Goal: Task Accomplishment & Management: Manage account settings

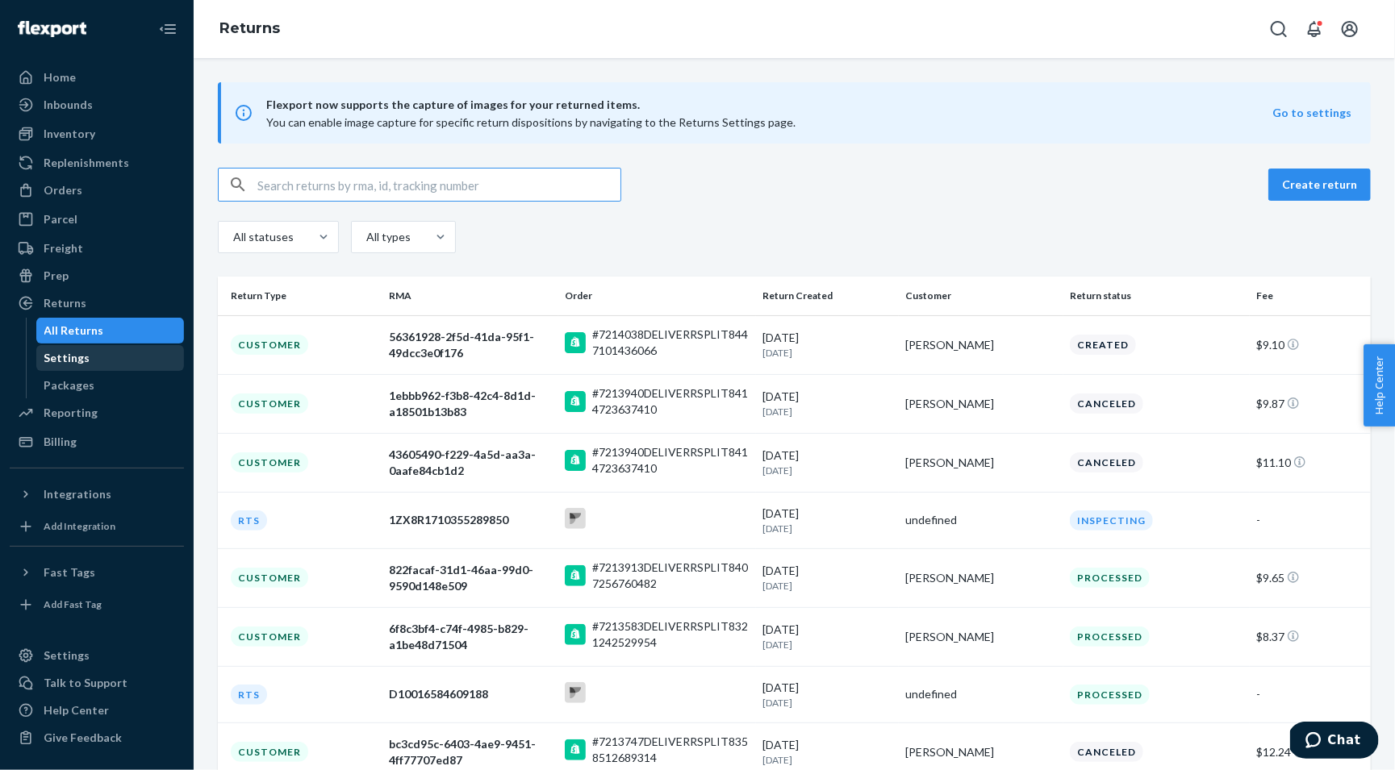
click at [92, 357] on div "Settings" at bounding box center [110, 358] width 145 height 23
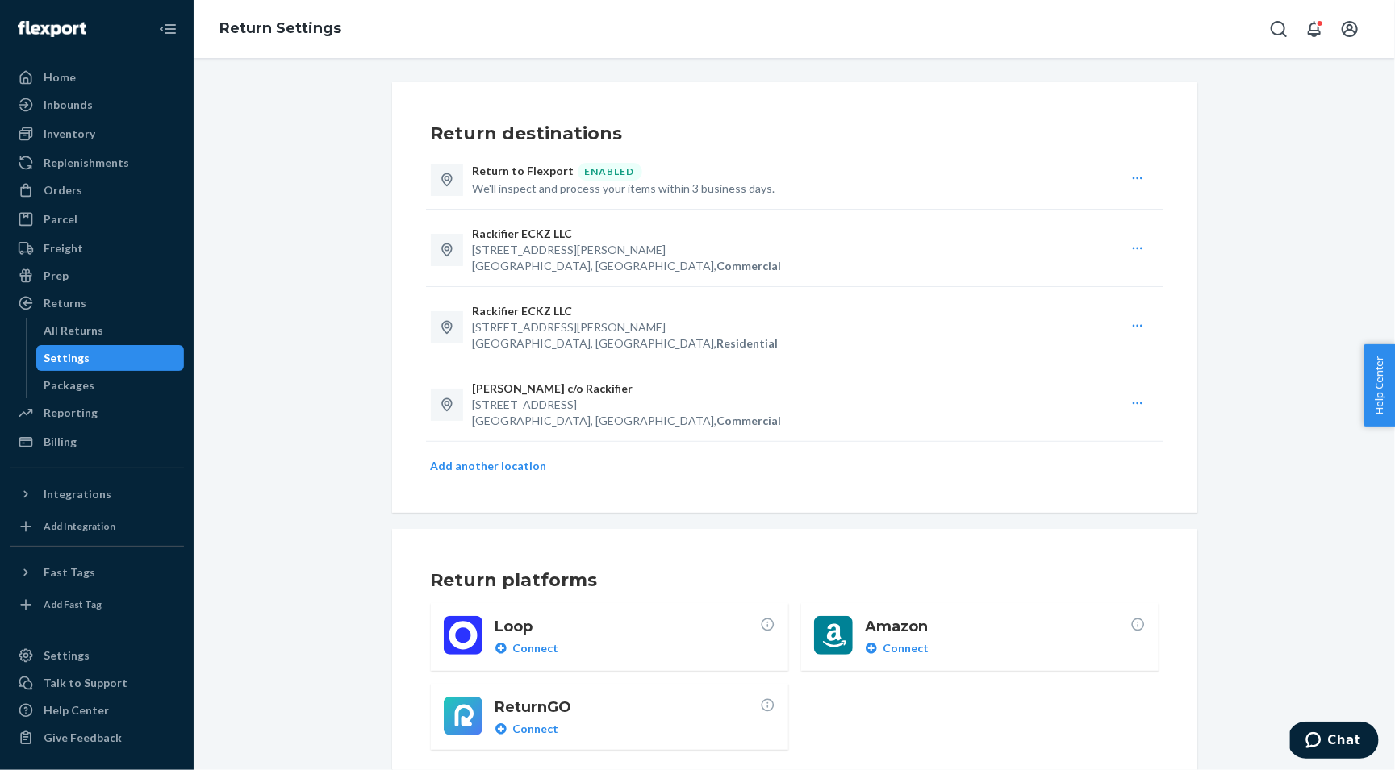
click at [498, 458] on button "Add another location" at bounding box center [489, 466] width 116 height 16
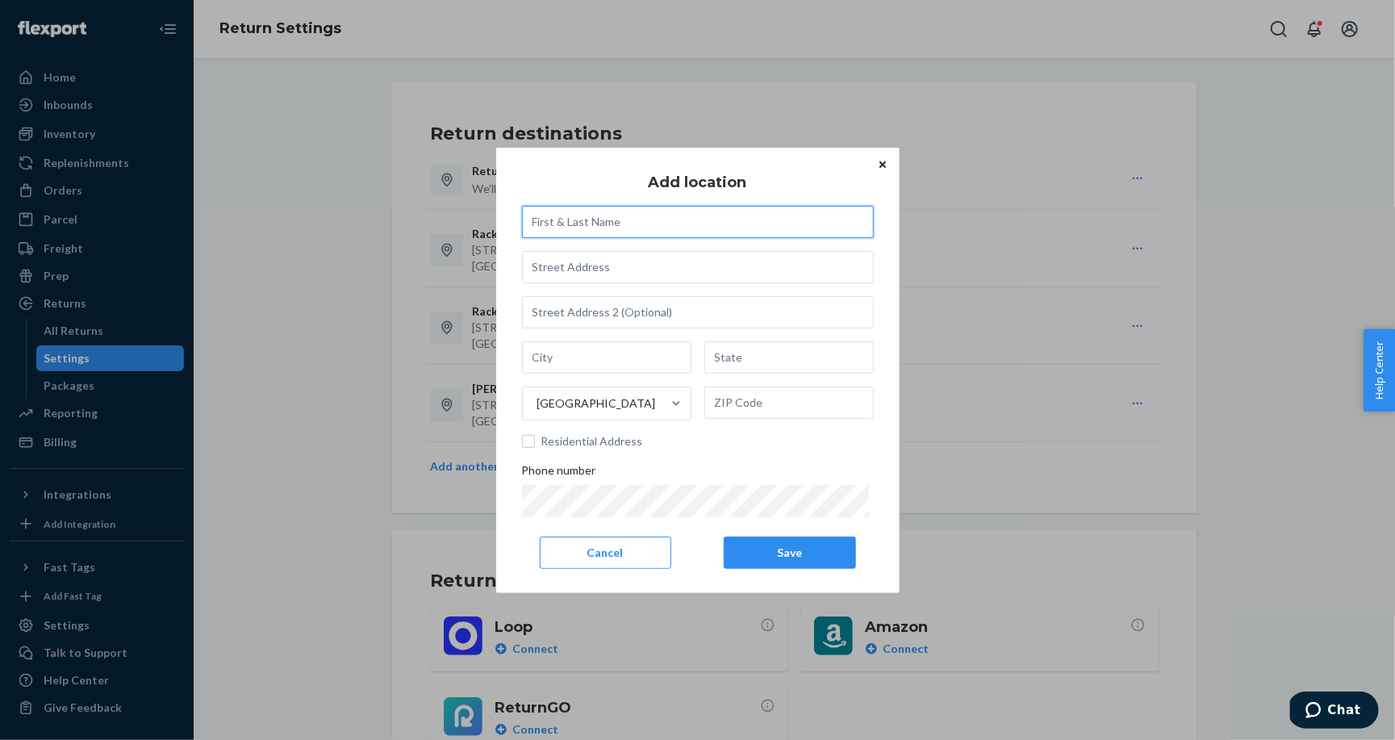
paste input "[PERSON_NAME], [STREET_ADDRESS][US_STATE]"
type input "[PERSON_NAME] c/o Rackifier"
paste input ", [STREET_ADDRESS][US_STATE]"
type input ", [STREET_ADDRESS][US_STATE]"
type input "a 302"
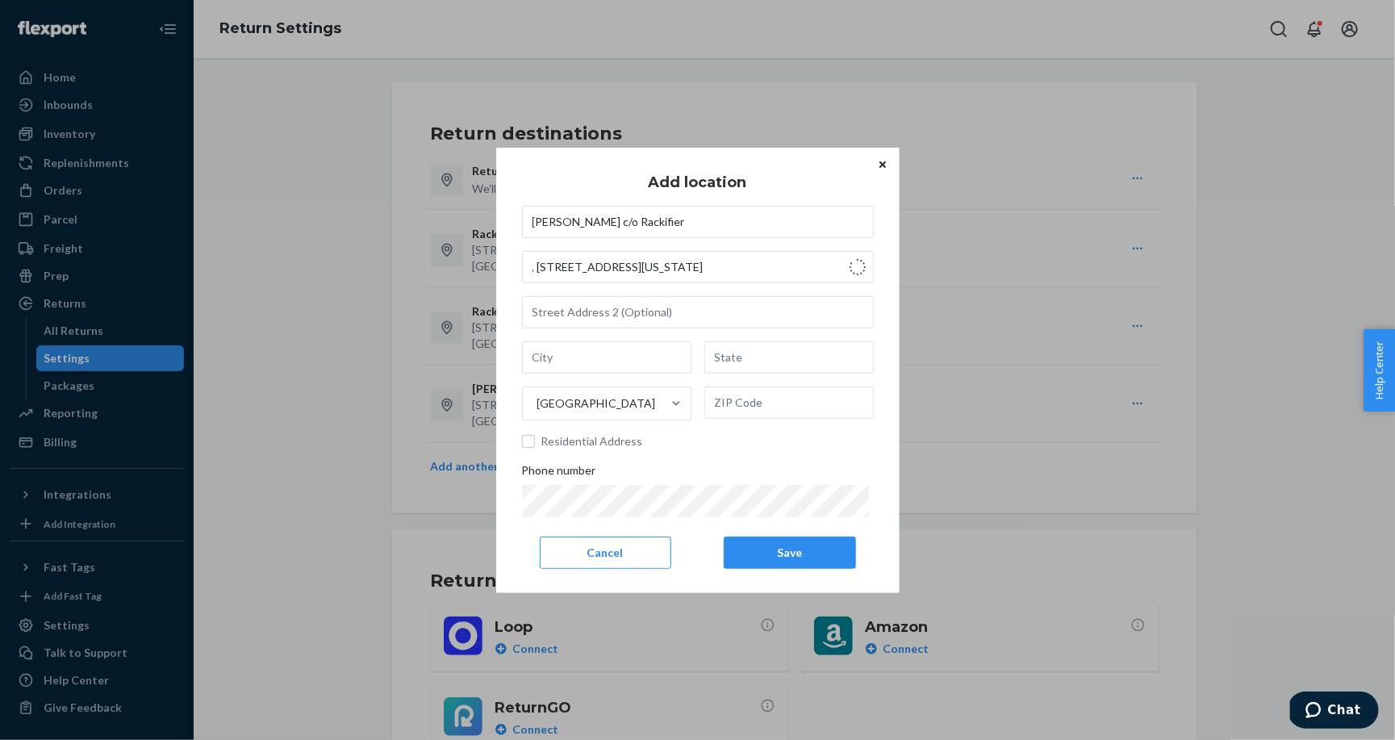
type input "[GEOGRAPHIC_DATA]"
type input "75201"
click at [671, 271] on input "1607 Lyte St" at bounding box center [698, 267] width 352 height 32
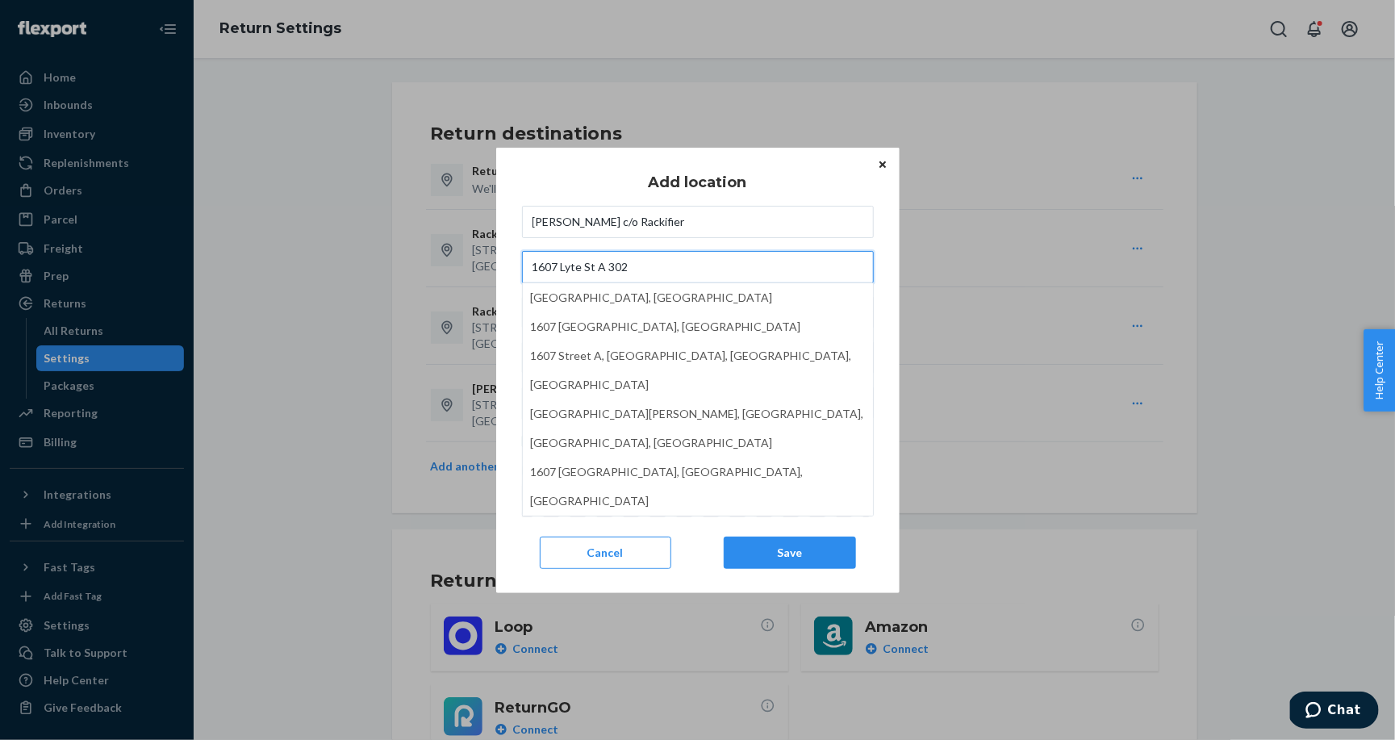
type input "1607 Lyte St A 302"
click at [627, 241] on div "[PERSON_NAME] c/o Rackifier [GEOGRAPHIC_DATA] A [STREET_ADDRESS] [GEOGRAPHIC_DA…" at bounding box center [698, 361] width 352 height 311
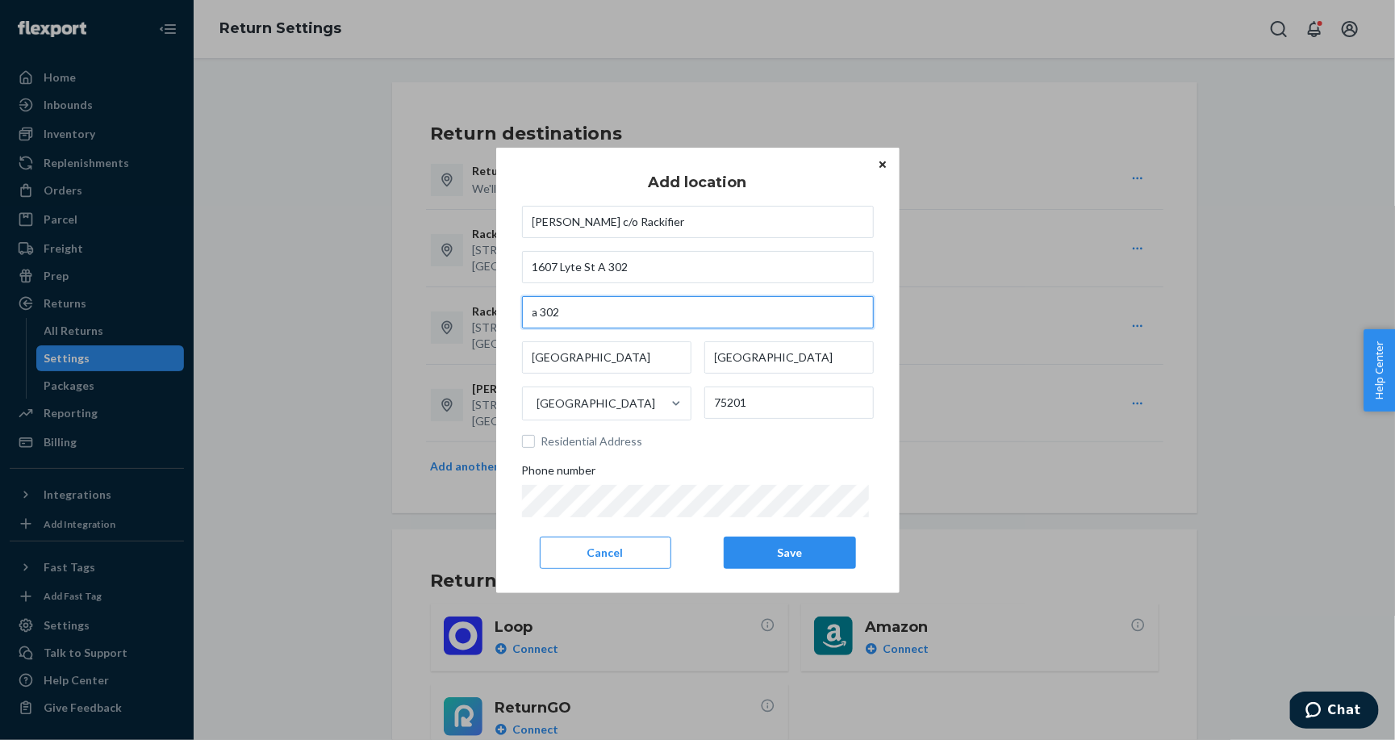
click at [599, 315] on input "a 302" at bounding box center [698, 312] width 352 height 32
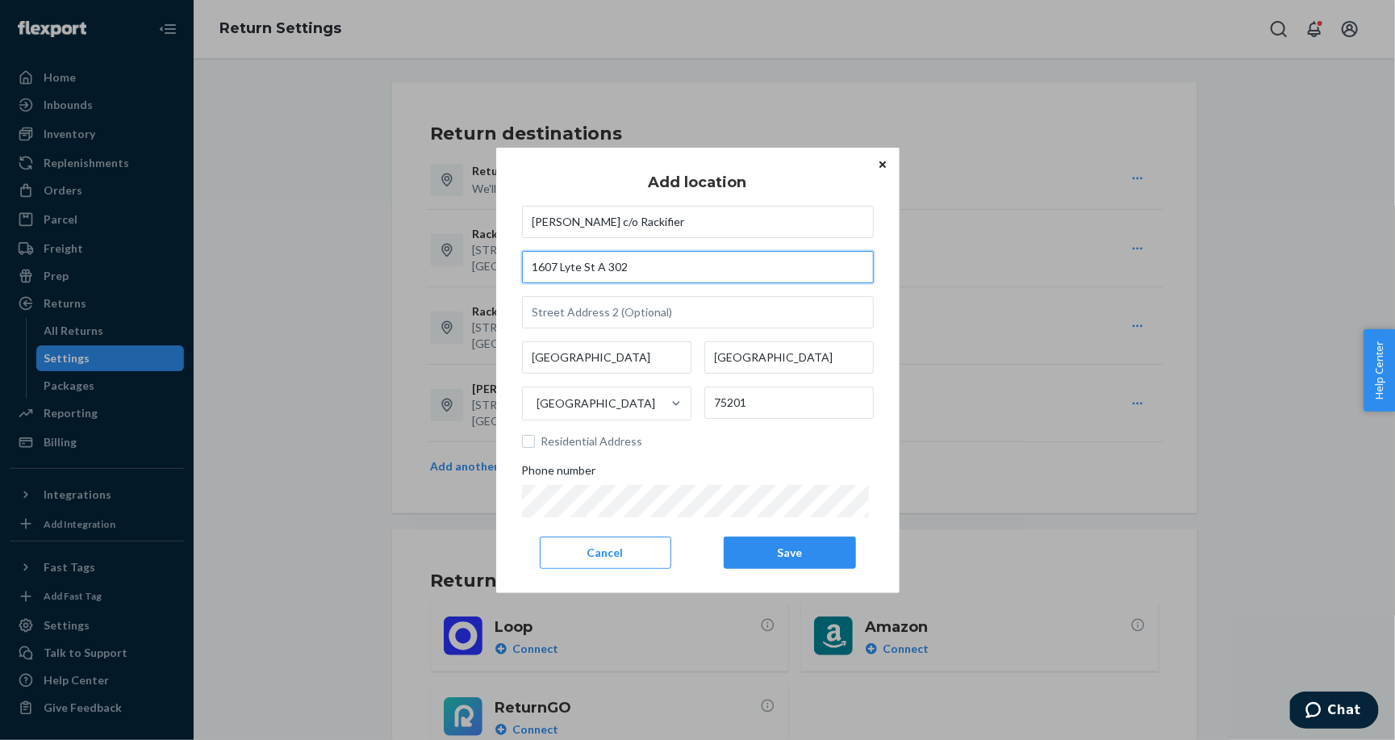
click at [608, 272] on input "1607 Lyte St A 302" at bounding box center [698, 267] width 352 height 32
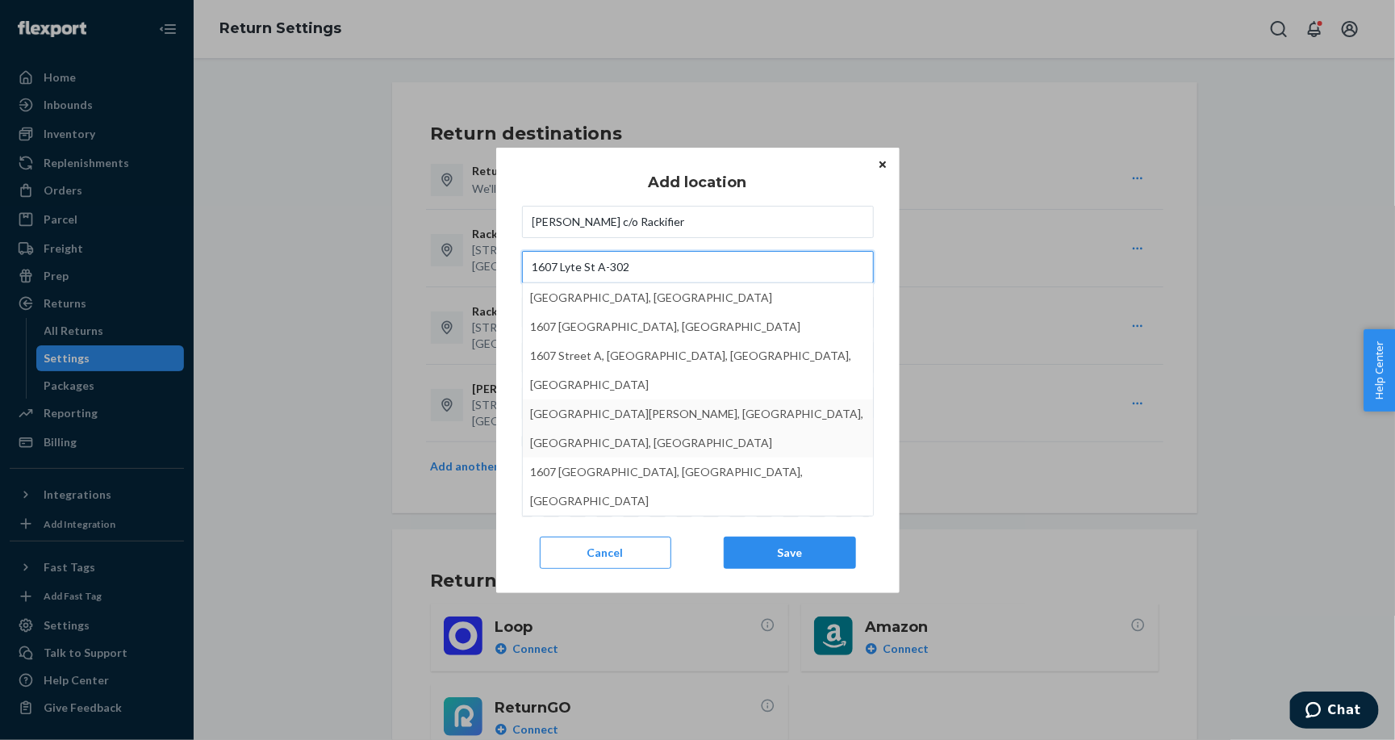
type input "1607 Lyte St A-302"
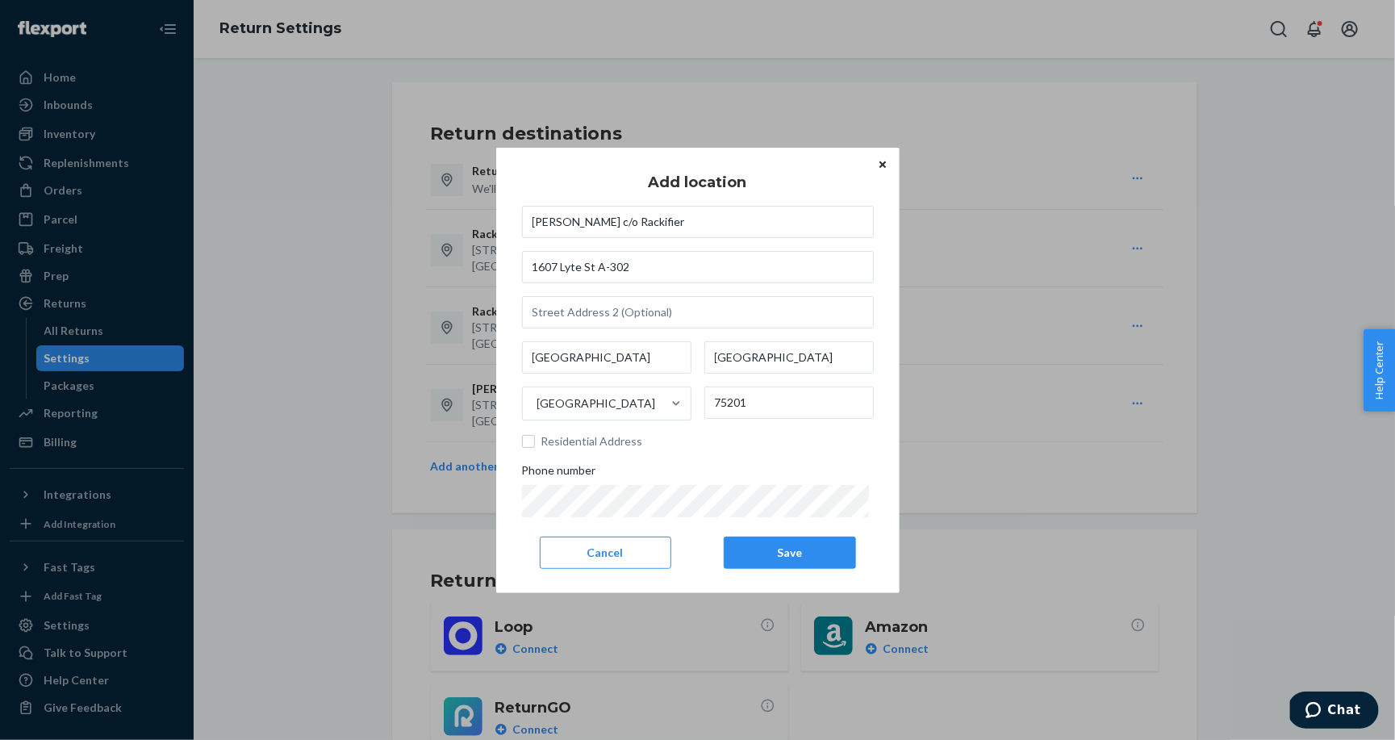
click at [703, 552] on div "Cancel Save" at bounding box center [697, 552] width 355 height 32
click at [800, 551] on button "Save" at bounding box center [789, 552] width 131 height 32
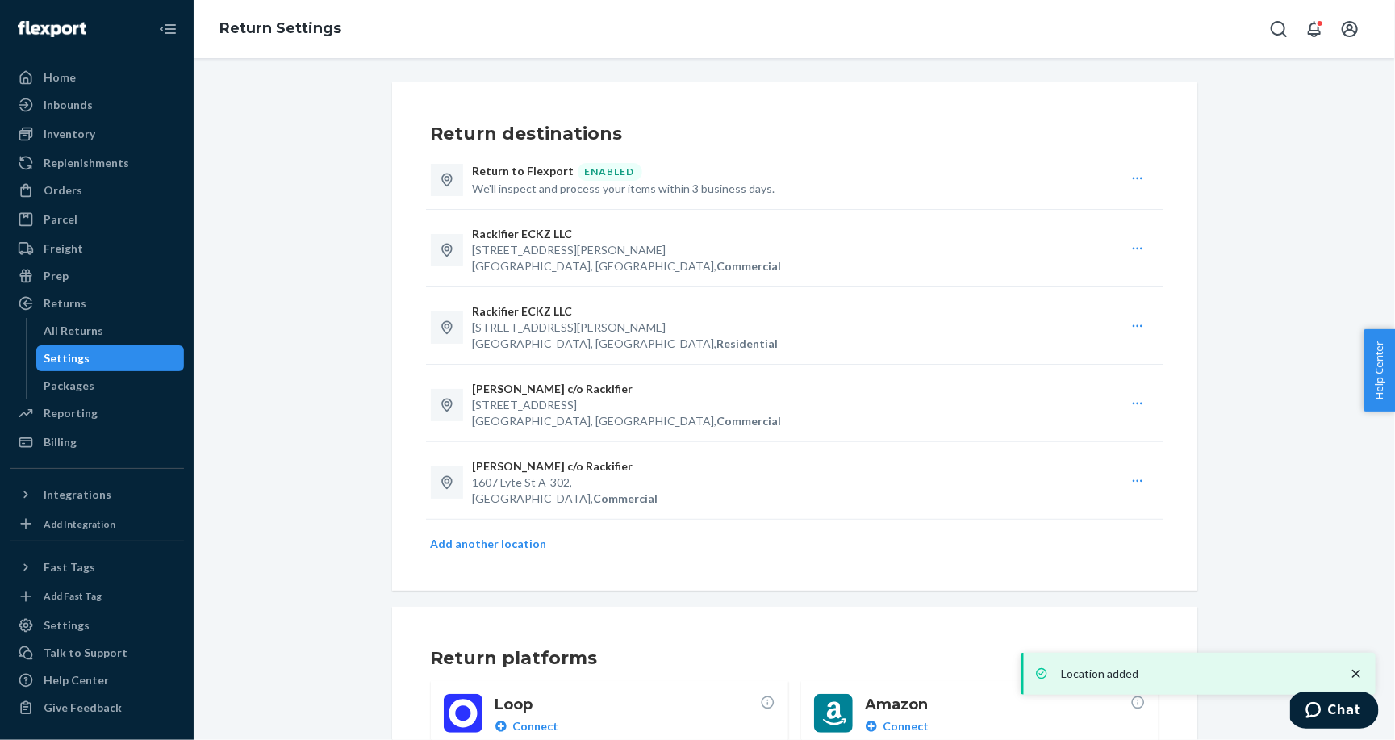
click at [524, 536] on button "Add another location" at bounding box center [489, 544] width 116 height 16
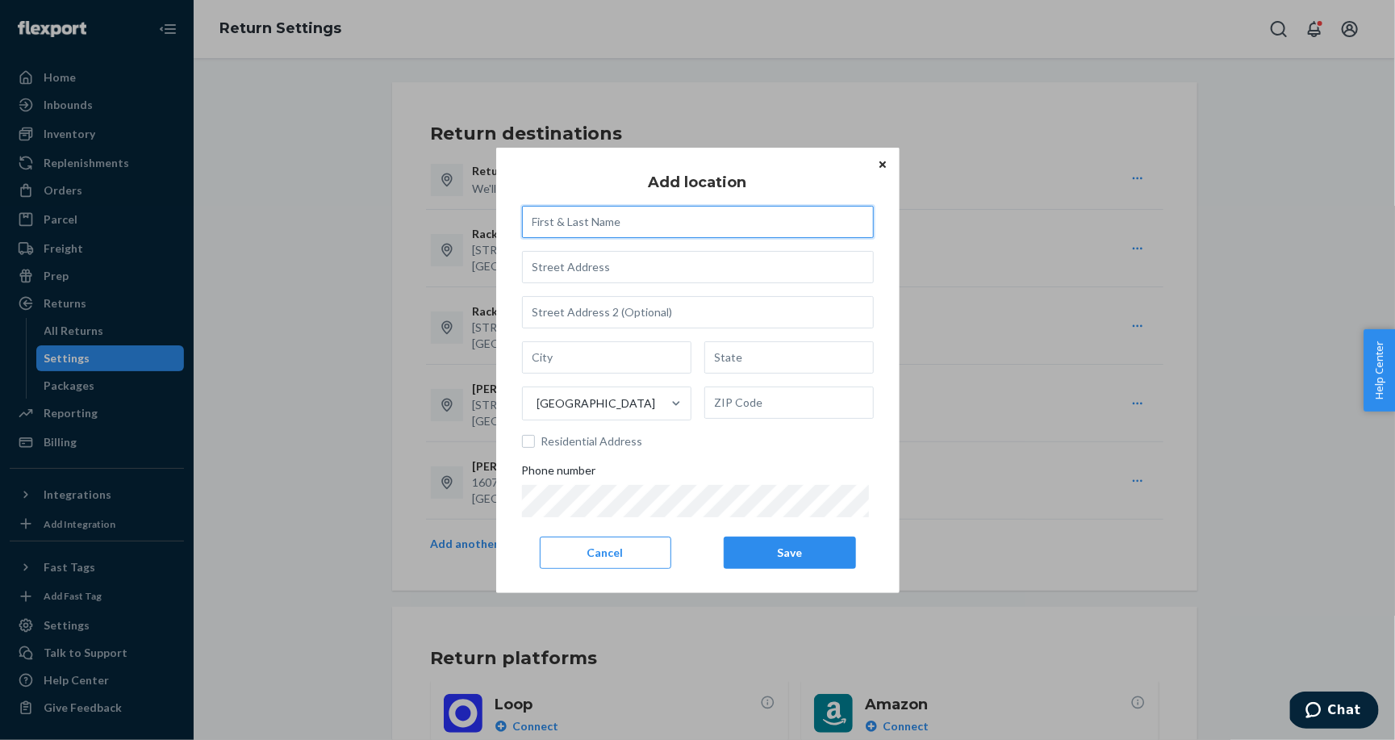
paste input "[PERSON_NAME], [STREET_ADDRESS][US_STATE], [PHONE_NUMBER]"
click at [750, 227] on input "[PERSON_NAME], [STREET_ADDRESS][US_STATE], [PHONE_NUMBER]" at bounding box center [698, 222] width 352 height 32
click at [794, 231] on input "[PERSON_NAME], [STREET_ADDRESS][US_STATE], +1" at bounding box center [698, 222] width 352 height 32
type input "[PERSON_NAME] c/o Rackifier"
paste input ", [STREET_ADDRESS][US_STATE], +1"
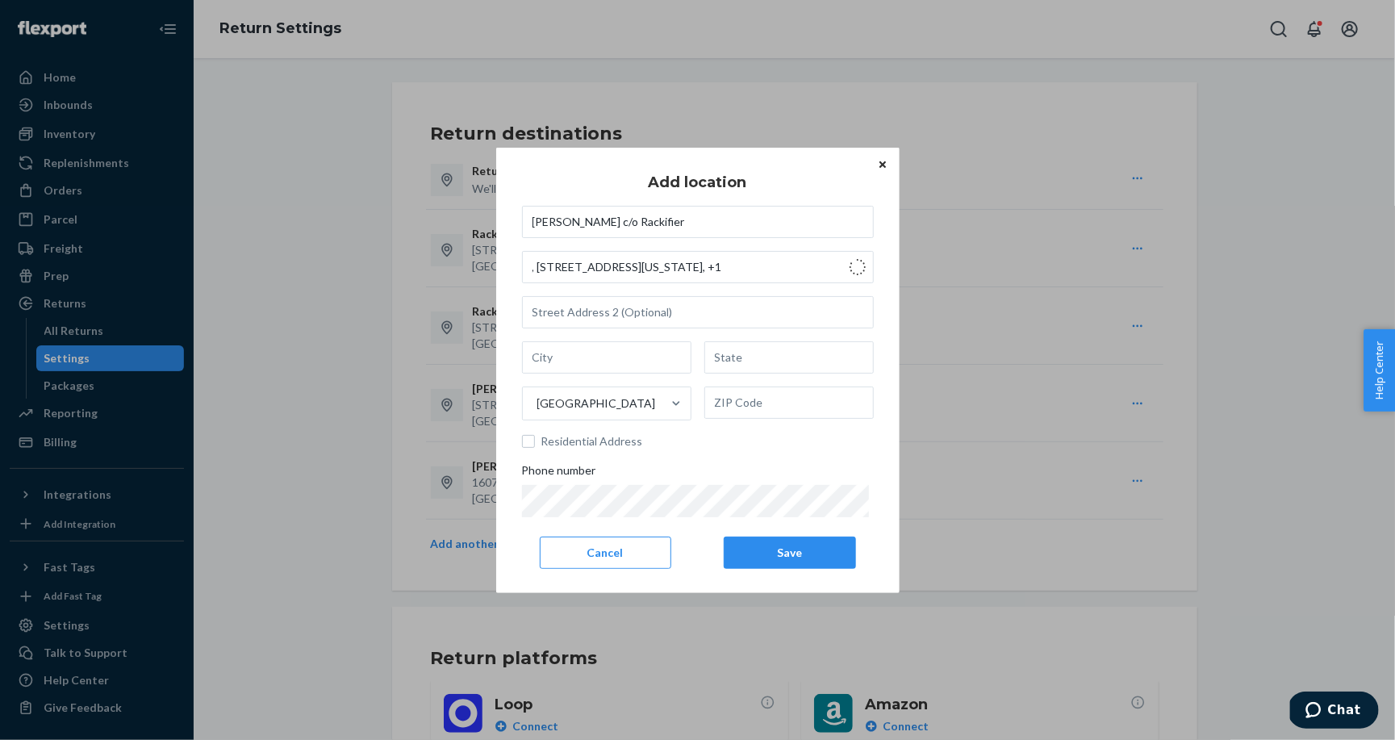
type input "[STREET_ADDRESS]"
type input "Austin"
type input "[GEOGRAPHIC_DATA]"
type input "78733"
click at [792, 551] on button "Save" at bounding box center [789, 552] width 131 height 32
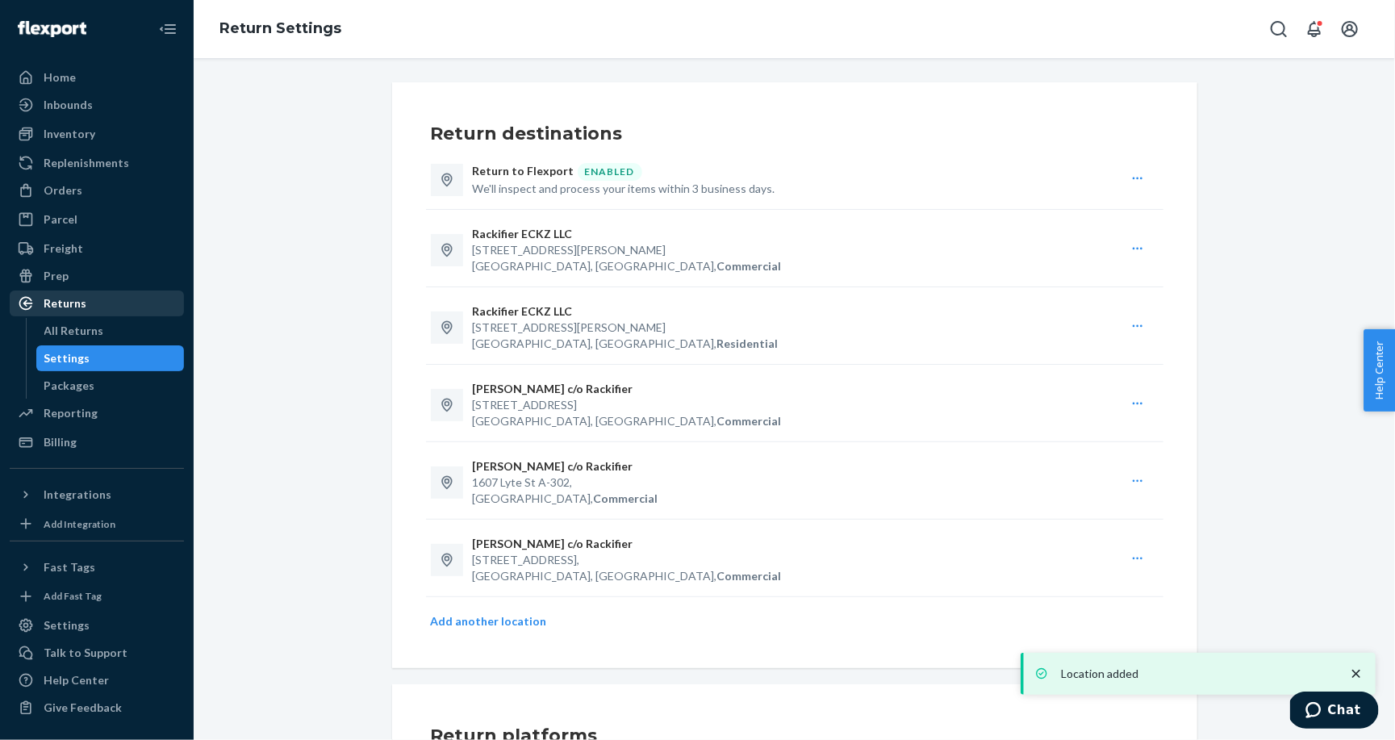
click at [126, 299] on div "Returns" at bounding box center [96, 303] width 171 height 23
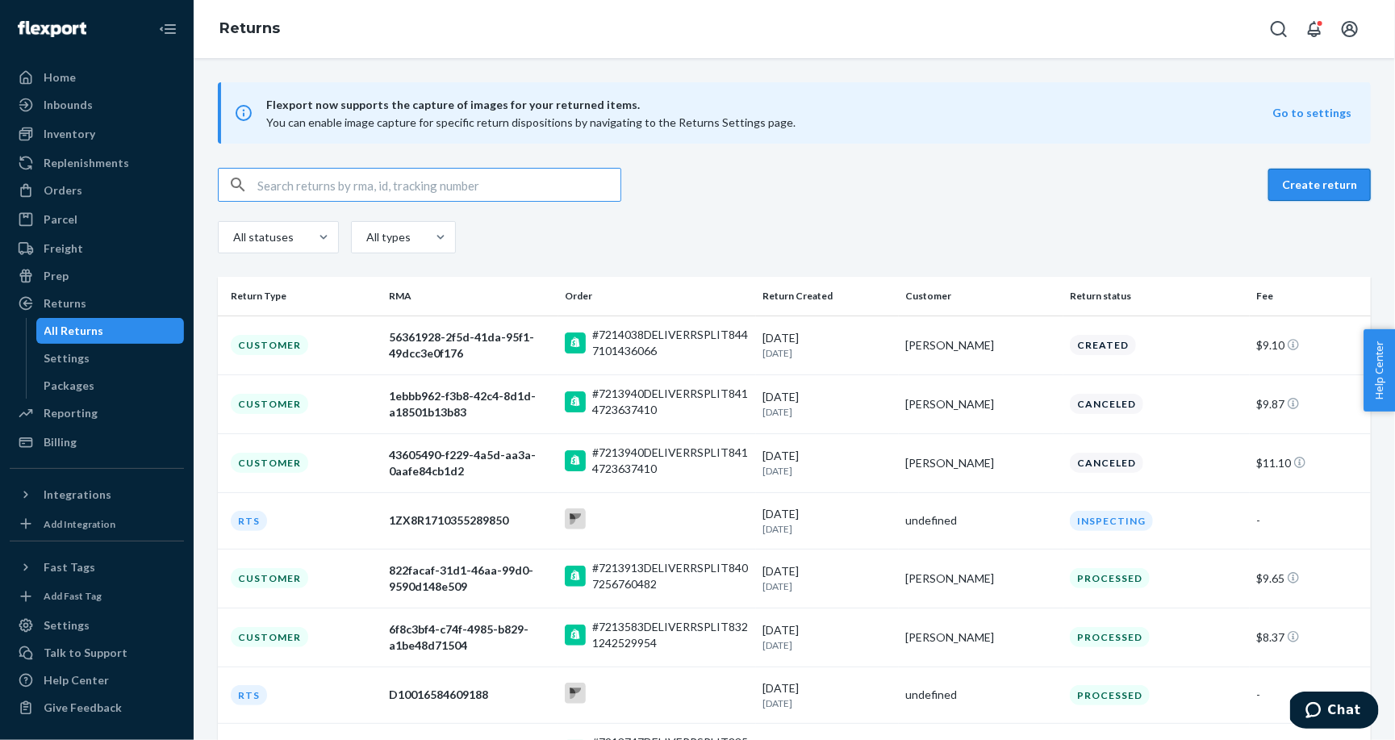
click at [1335, 185] on button "Create return" at bounding box center [1319, 185] width 102 height 32
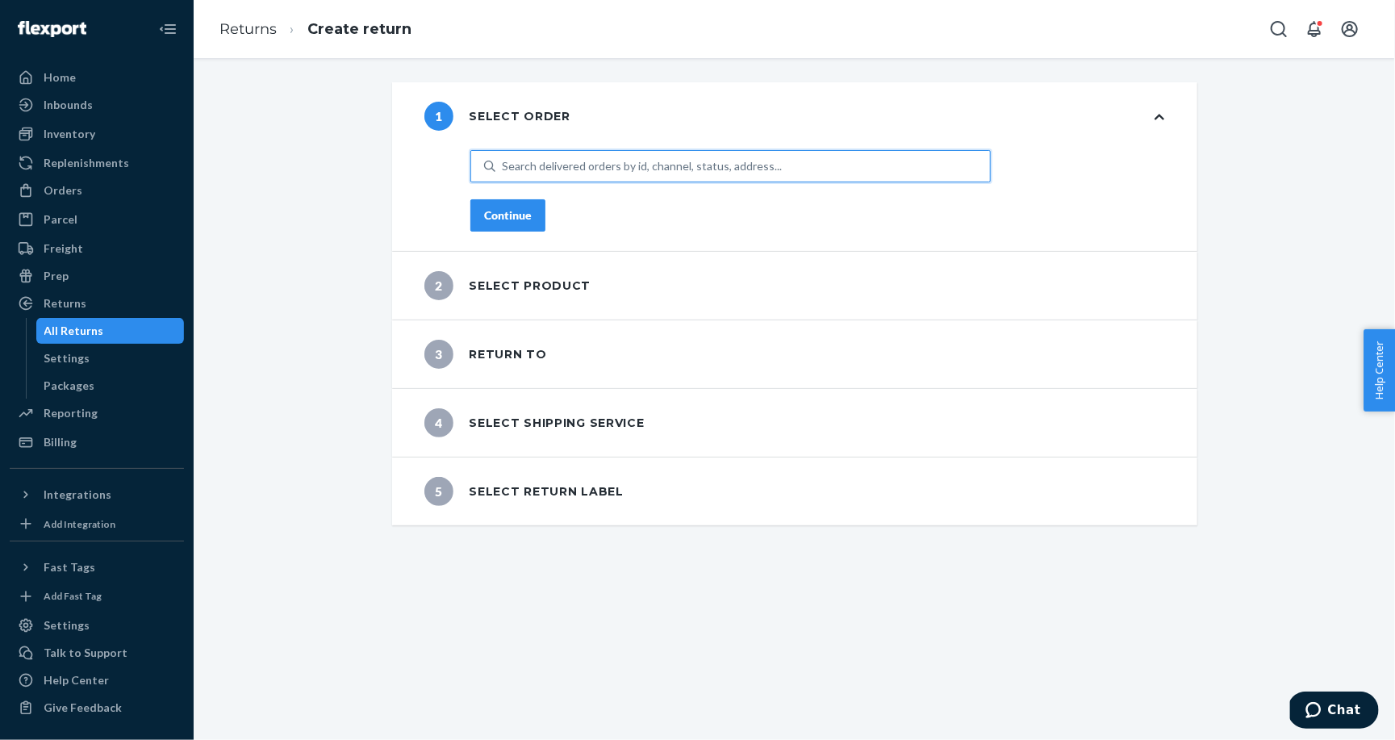
click at [815, 173] on div "Search delivered orders by id, channel, status, address..." at bounding box center [742, 166] width 494 height 29
click at [503, 173] on input "0 results available. Use Up and Down to choose options, press Enter to select t…" at bounding box center [503, 166] width 2 height 16
type input "[PERSON_NAME]"
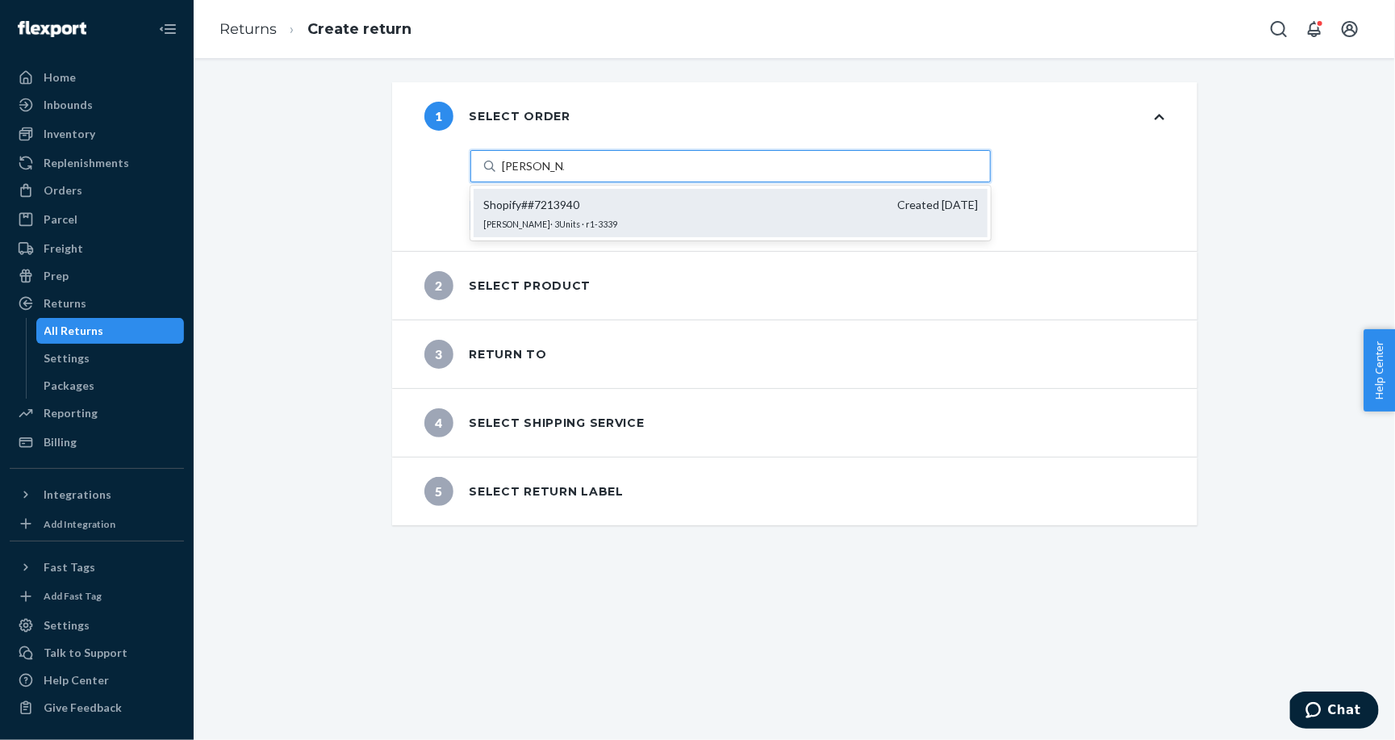
click at [579, 209] on span "Shopify # #7213940" at bounding box center [531, 205] width 96 height 16
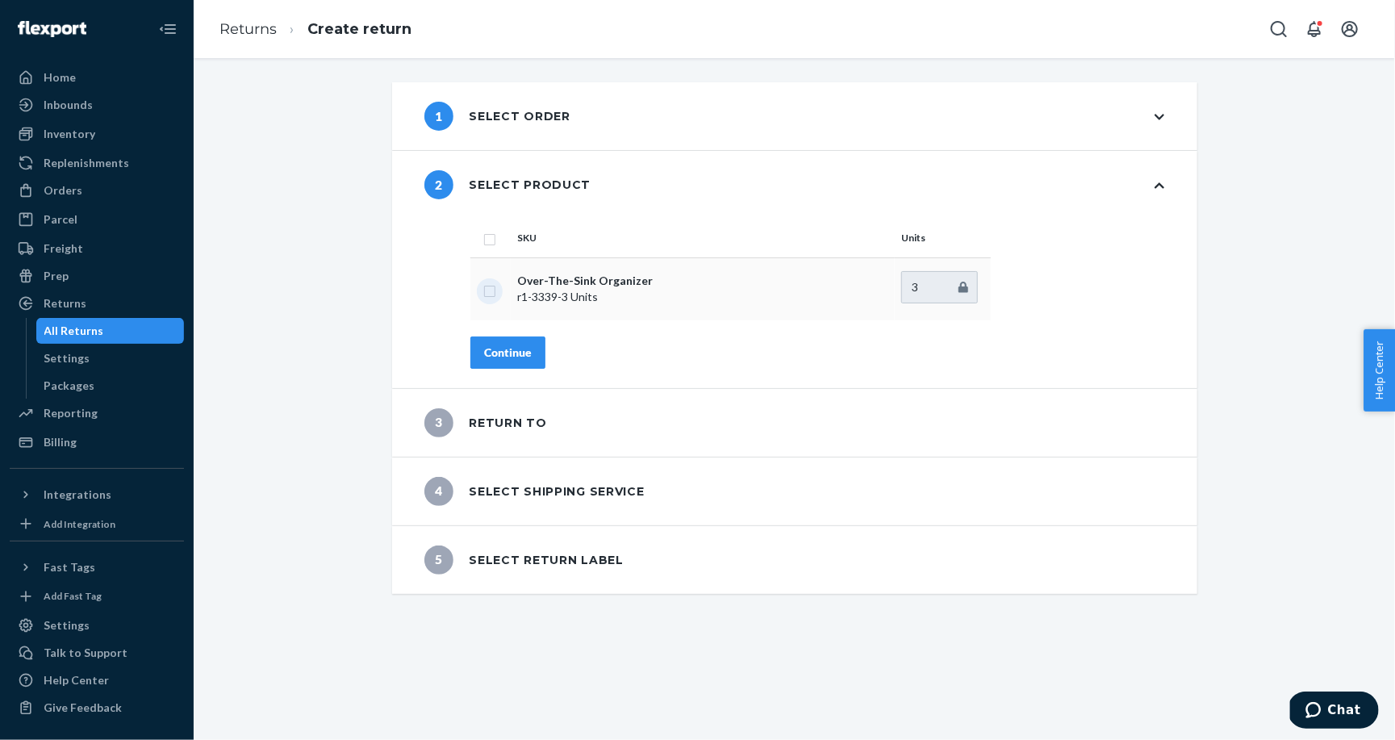
click at [494, 292] on input "checkbox" at bounding box center [489, 289] width 13 height 17
checkbox input "true"
click at [963, 290] on input "2" at bounding box center [939, 287] width 77 height 32
type input "1"
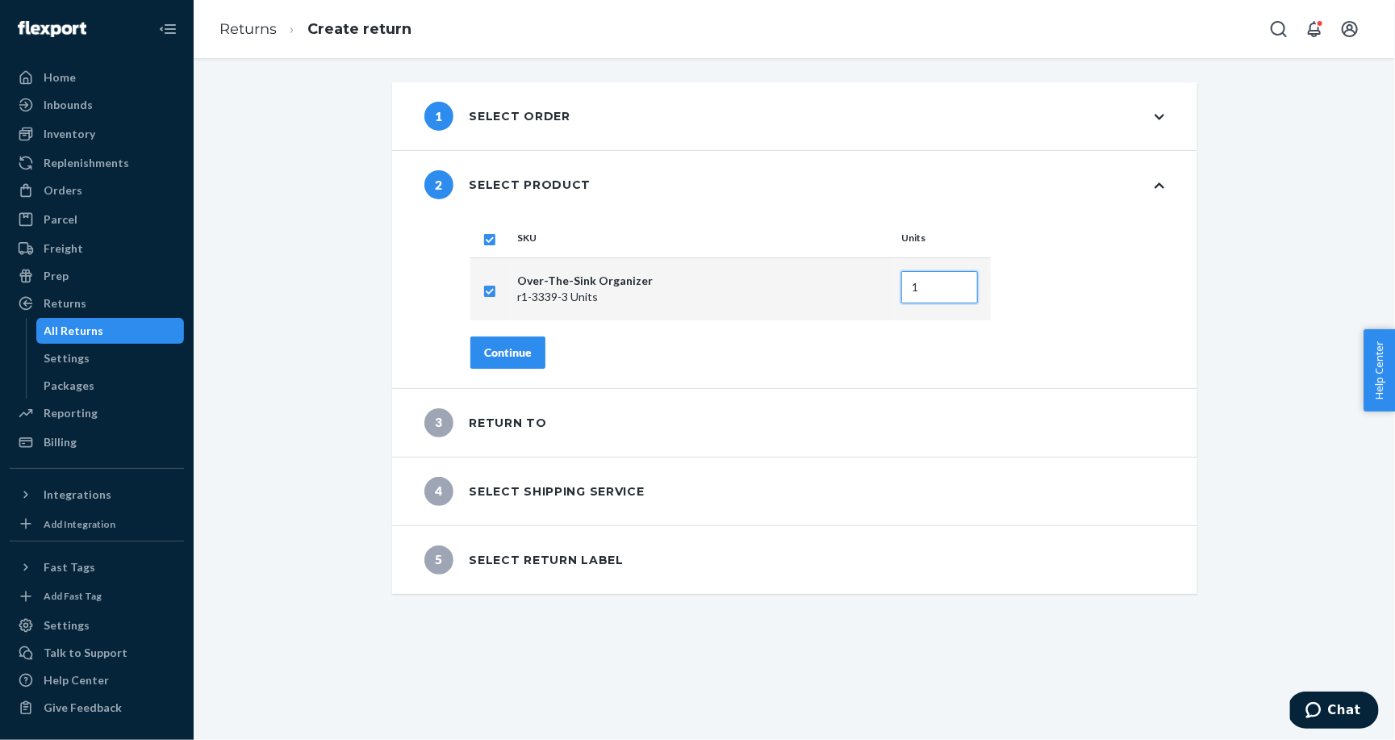
click at [963, 290] on input "1" at bounding box center [939, 287] width 77 height 32
click at [504, 359] on div "Continue" at bounding box center [508, 352] width 48 height 16
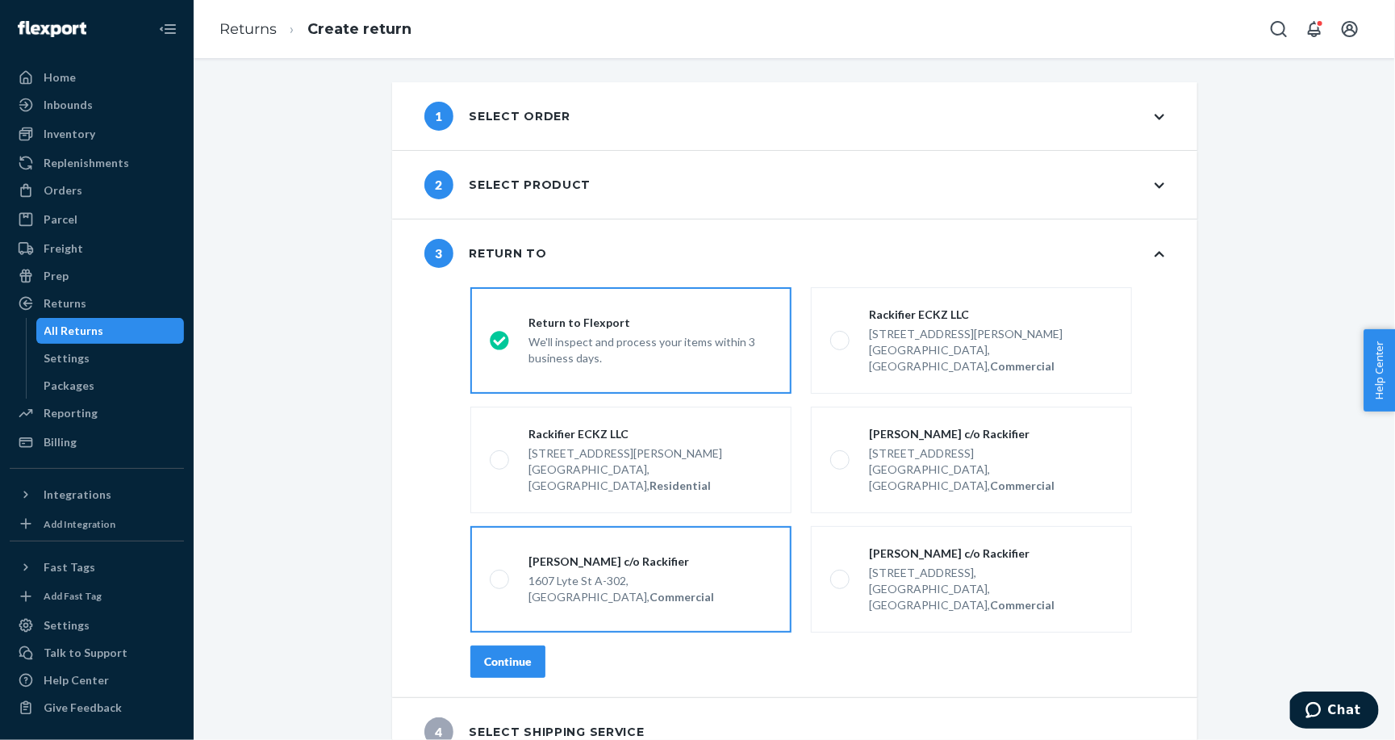
click at [583, 573] on div "1607 Lyte St A-302," at bounding box center [621, 581] width 186 height 16
click at [500, 574] on input "[PERSON_NAME] c/o Rackifier [STREET_ADDRESS], Commercial" at bounding box center [495, 579] width 10 height 10
radio input "true"
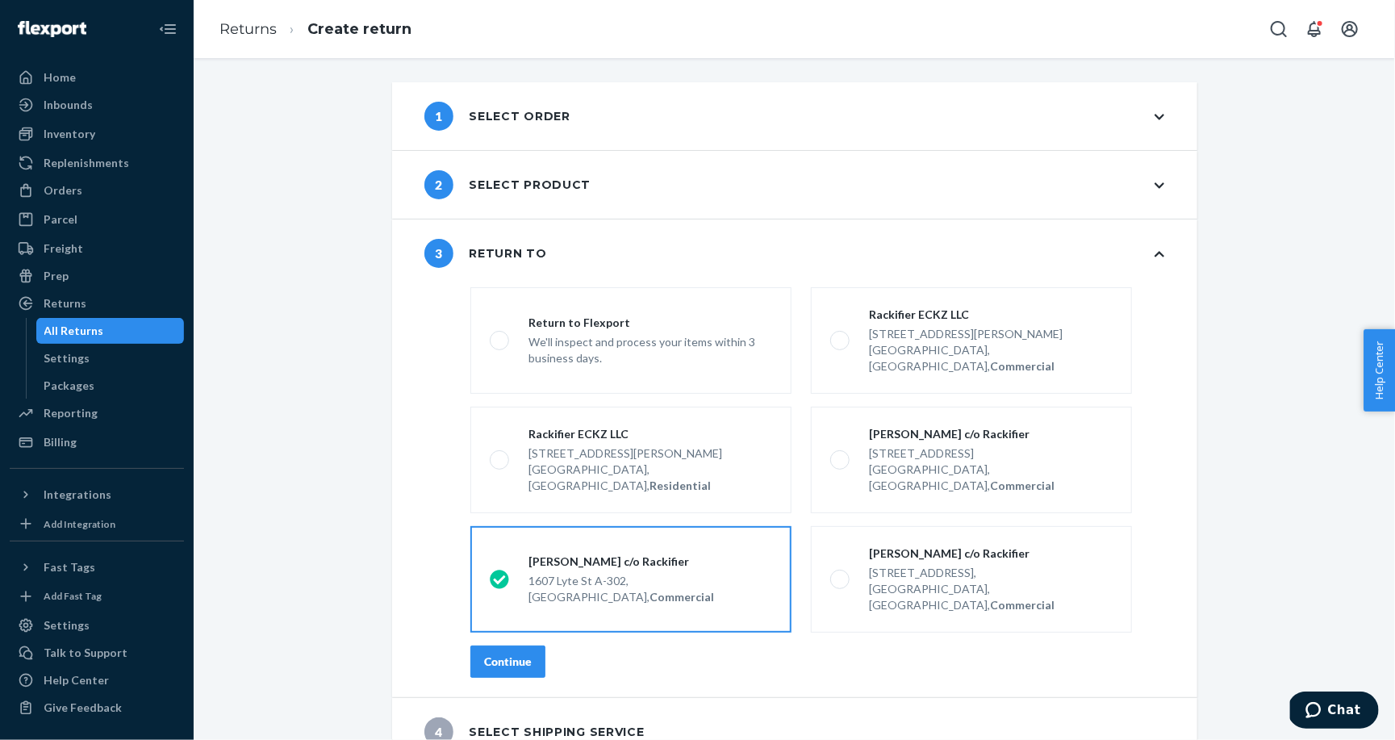
click at [531, 653] on div "Continue" at bounding box center [508, 661] width 48 height 16
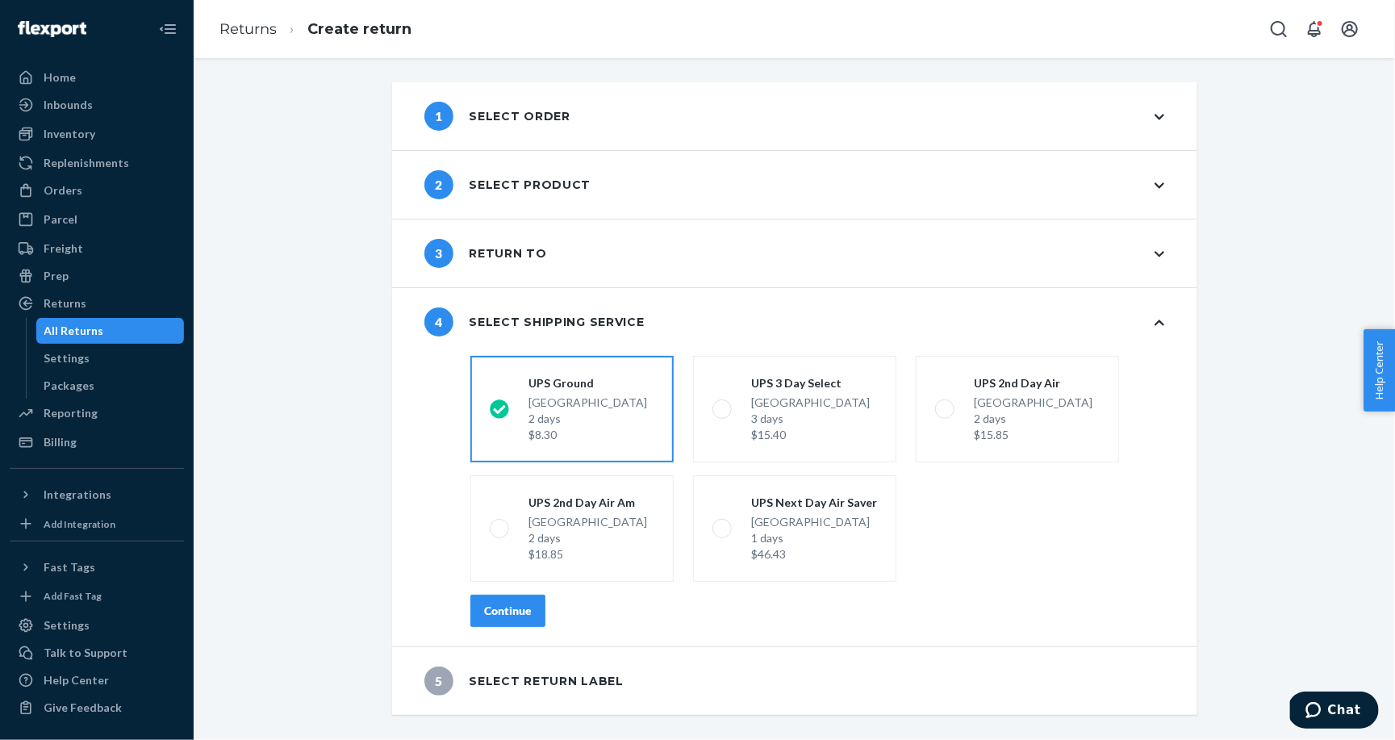
click at [513, 582] on fieldset "shippingRatesRadioGroup [GEOGRAPHIC_DATA] 2 days $8.30 UPS 3 Day Select [GEOGRA…" at bounding box center [817, 468] width 713 height 239
click at [513, 623] on button "Continue" at bounding box center [507, 610] width 75 height 32
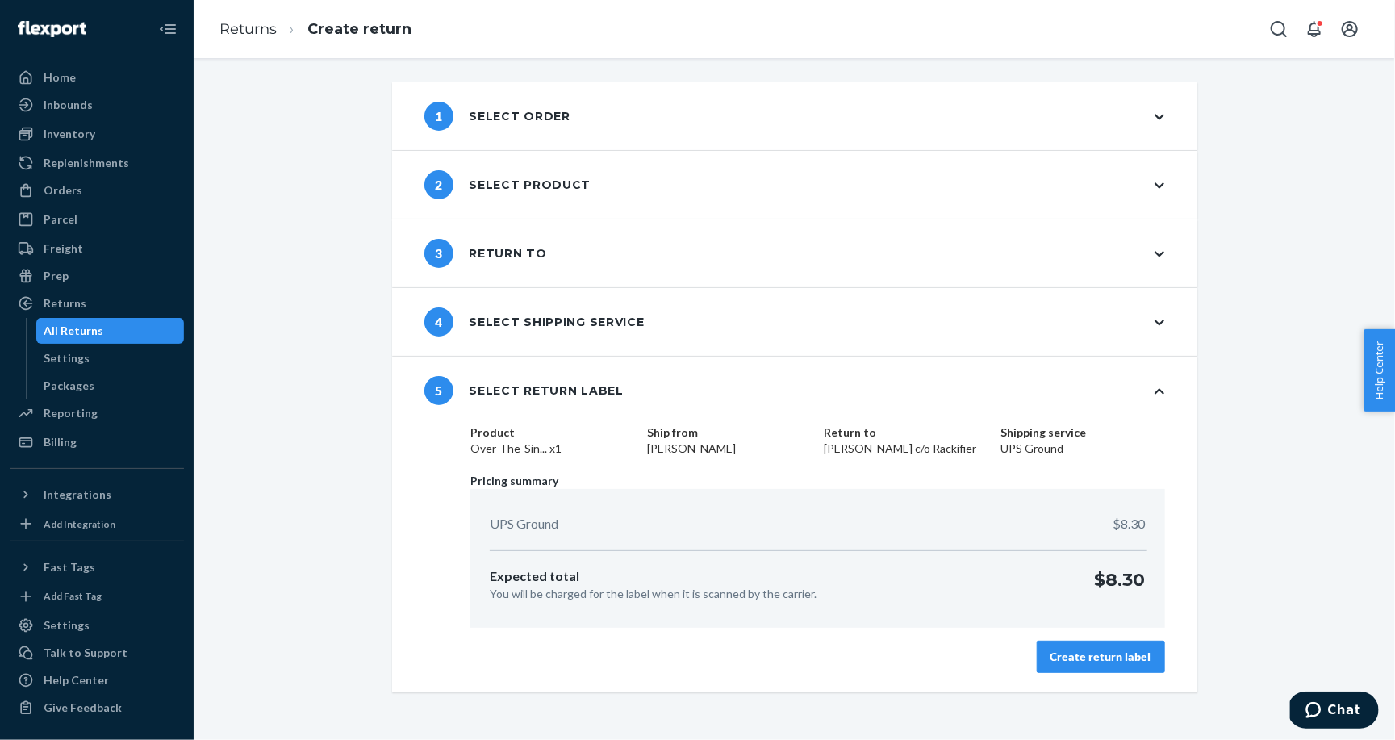
click at [1104, 648] on div "Create return label" at bounding box center [1100, 656] width 101 height 16
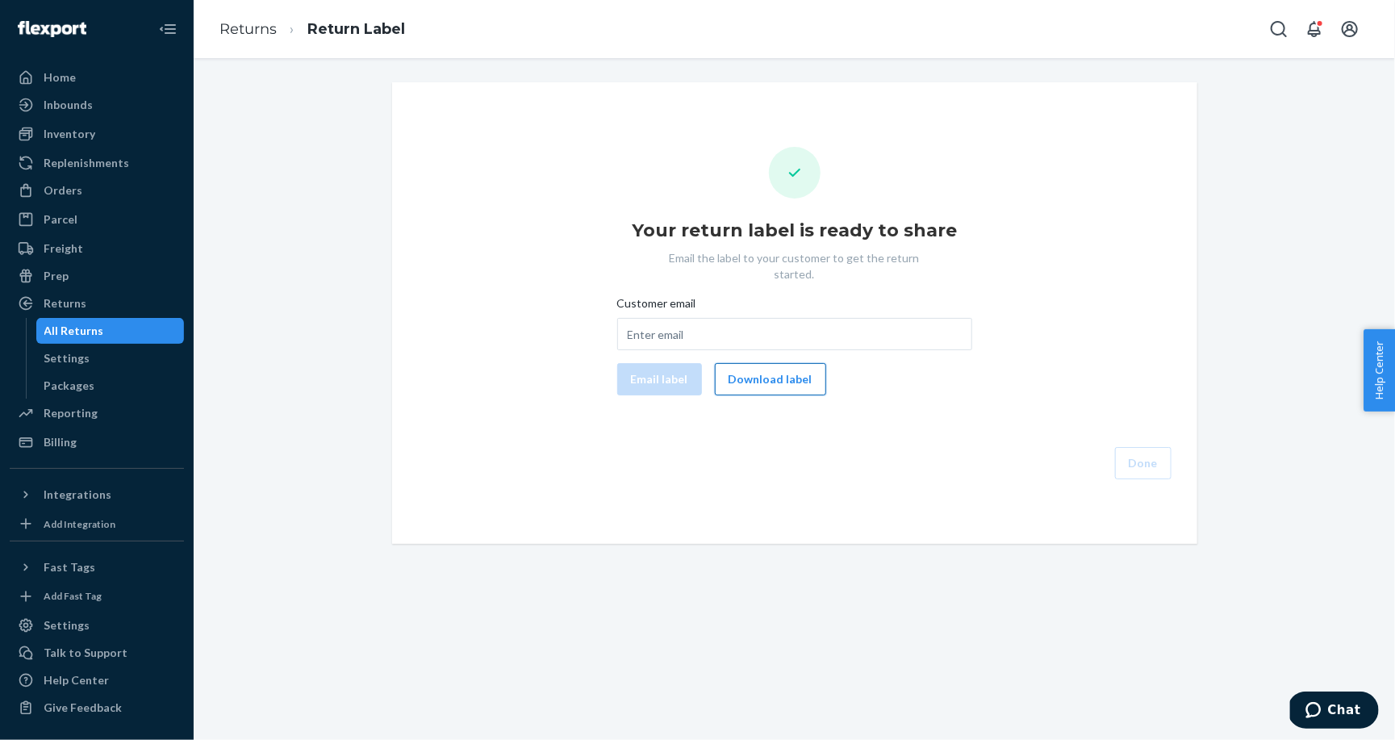
click at [778, 363] on button "Download label" at bounding box center [770, 379] width 111 height 32
click at [100, 306] on div "Returns" at bounding box center [96, 303] width 171 height 23
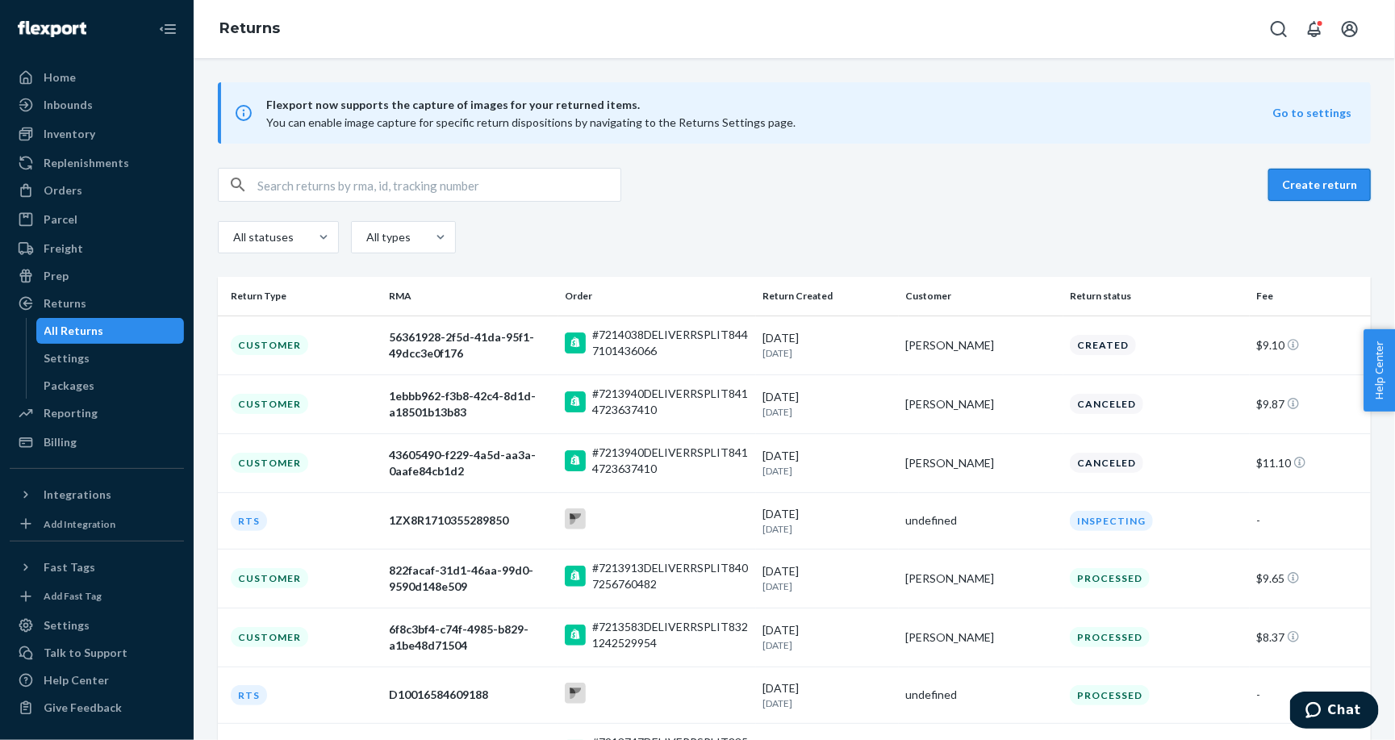
click at [1341, 186] on button "Create return" at bounding box center [1319, 185] width 102 height 32
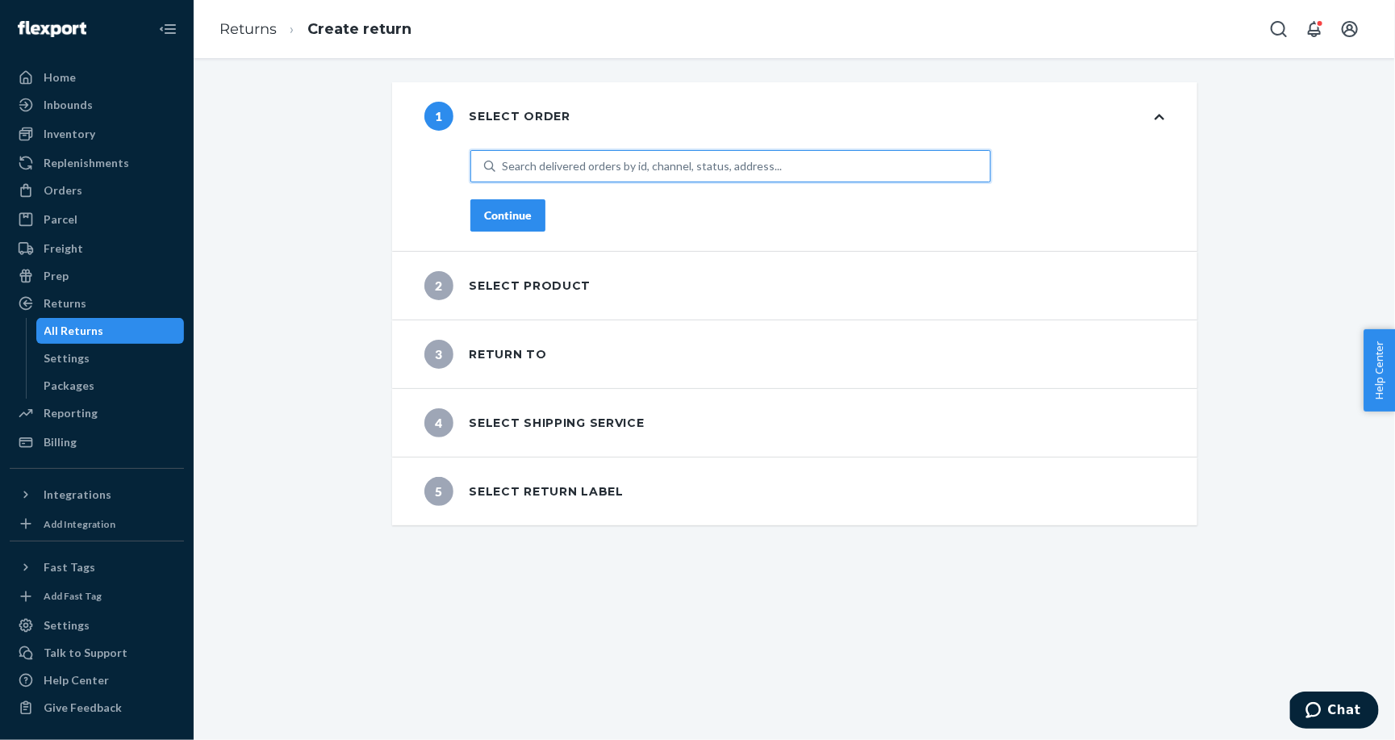
click at [563, 163] on div "Search delivered orders by id, channel, status, address..." at bounding box center [642, 166] width 280 height 16
click at [503, 163] on input "0 results available. Use Up and Down to choose options, press Enter to select t…" at bounding box center [503, 166] width 2 height 16
type input "[PERSON_NAME]"
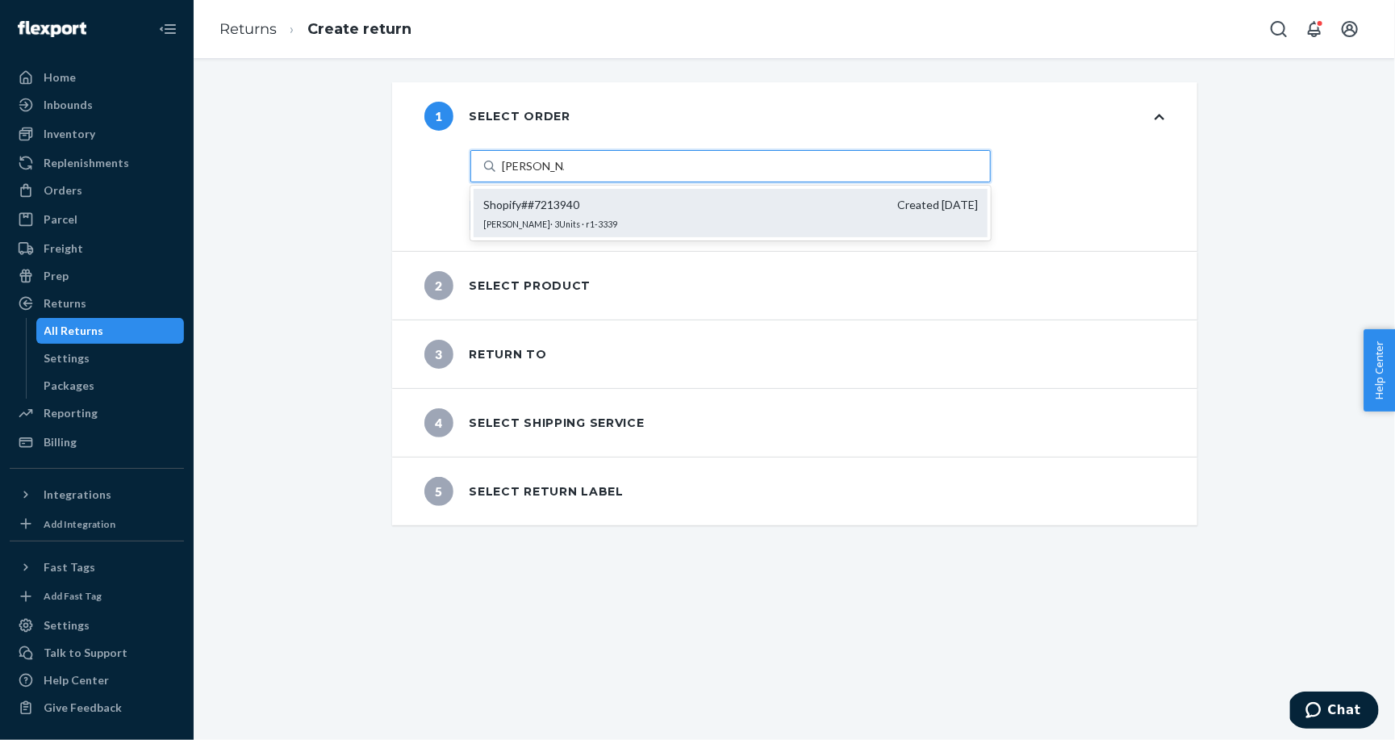
click at [627, 211] on div "Shopify # #7213940 Created [DATE] [PERSON_NAME] · 3 Units · r1-3339" at bounding box center [730, 213] width 514 height 48
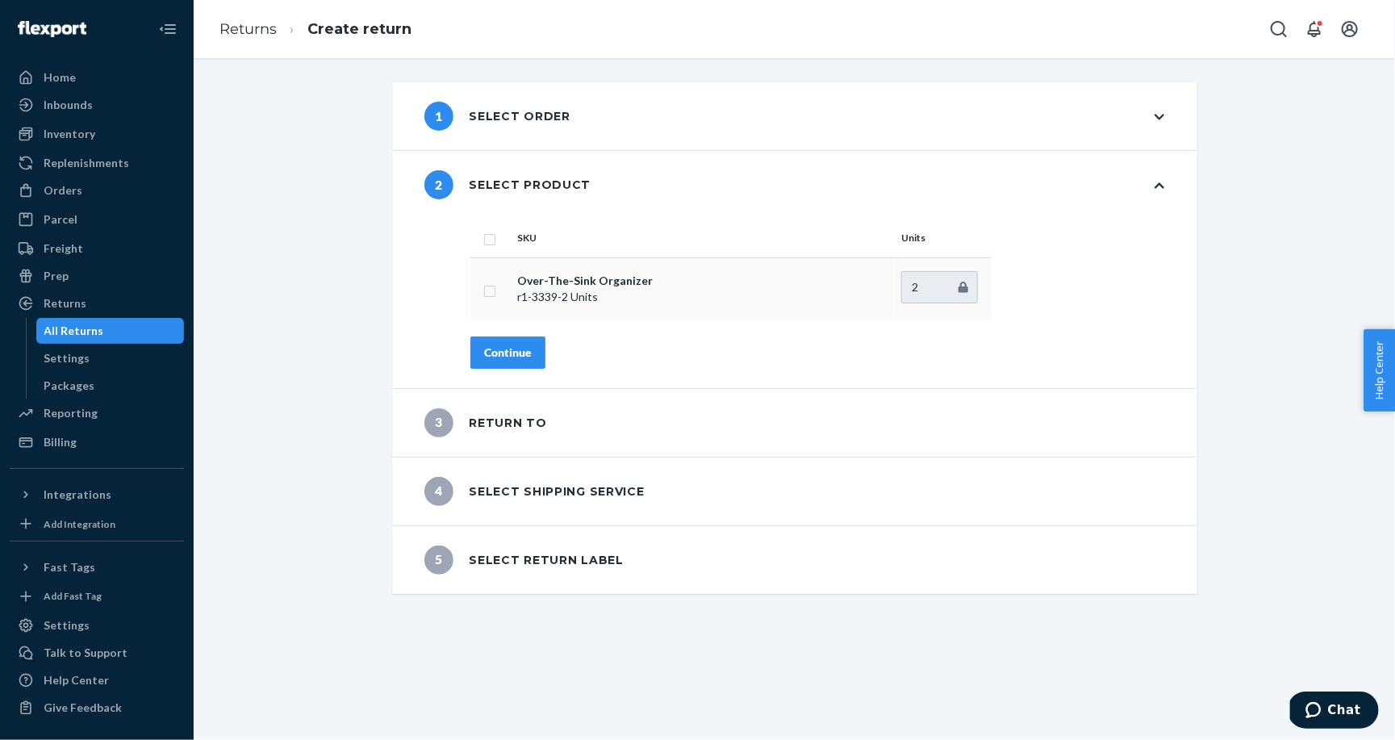
click at [488, 291] on input "checkbox" at bounding box center [489, 289] width 13 height 17
checkbox input "true"
type input "1"
click at [959, 291] on input "1" at bounding box center [939, 287] width 77 height 32
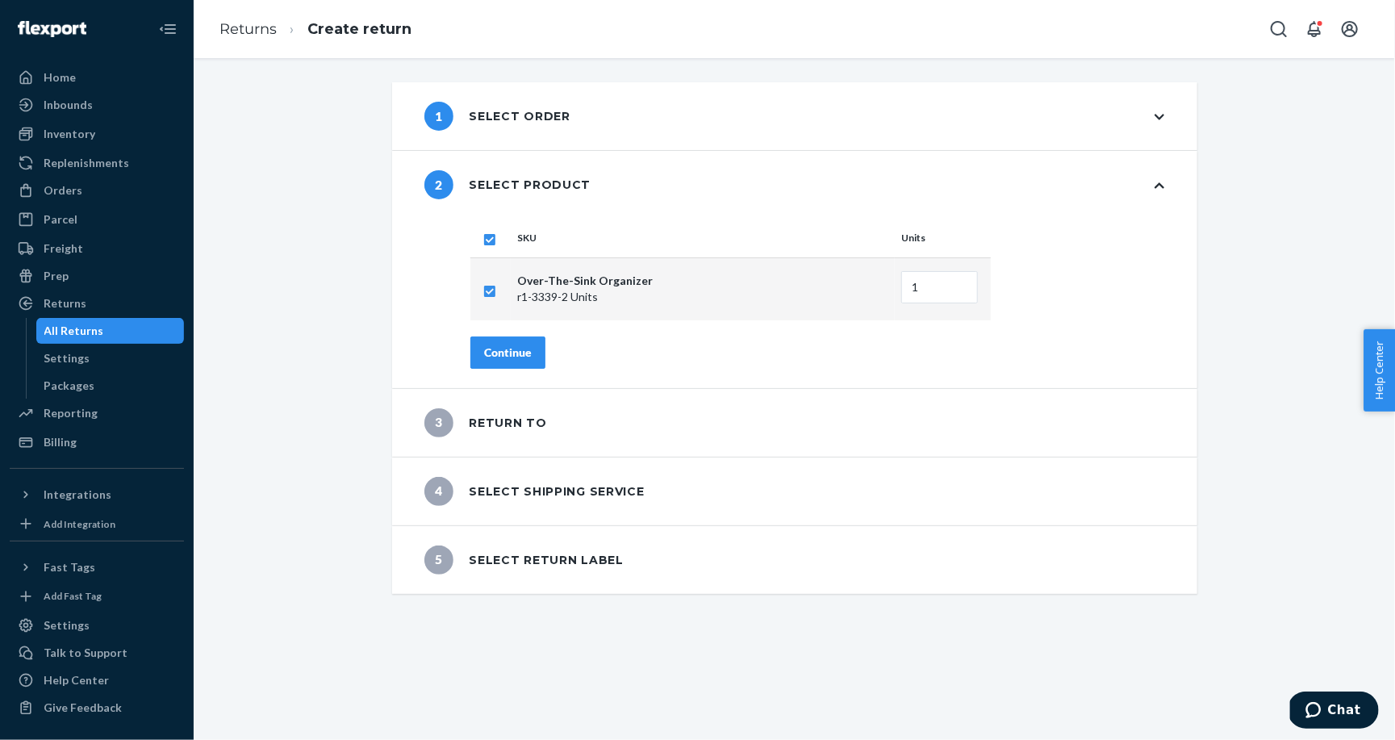
click at [524, 354] on div "Continue" at bounding box center [508, 352] width 48 height 16
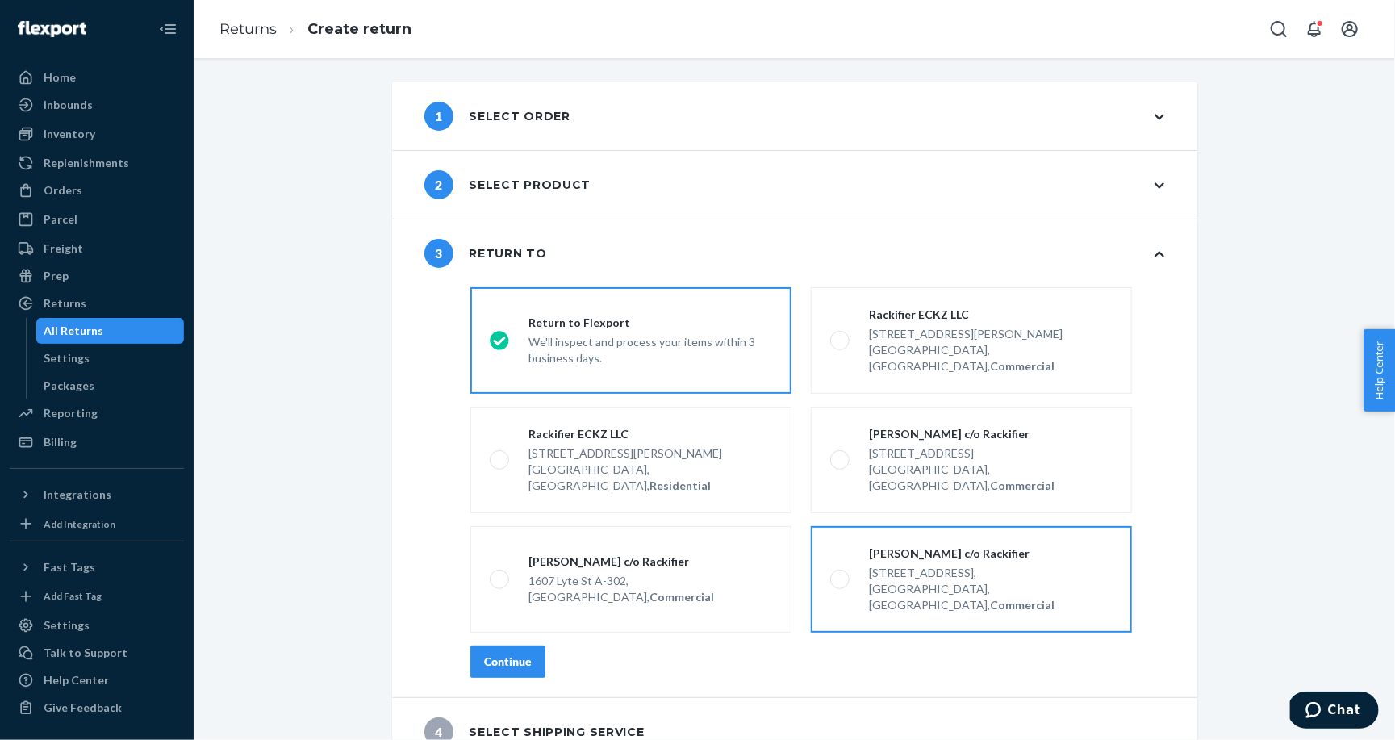
click at [909, 565] on div "[STREET_ADDRESS]," at bounding box center [991, 573] width 244 height 16
click at [840, 574] on input "[PERSON_NAME] c/o Rackifier [STREET_ADDRESS], Commercial" at bounding box center [835, 579] width 10 height 10
radio input "true"
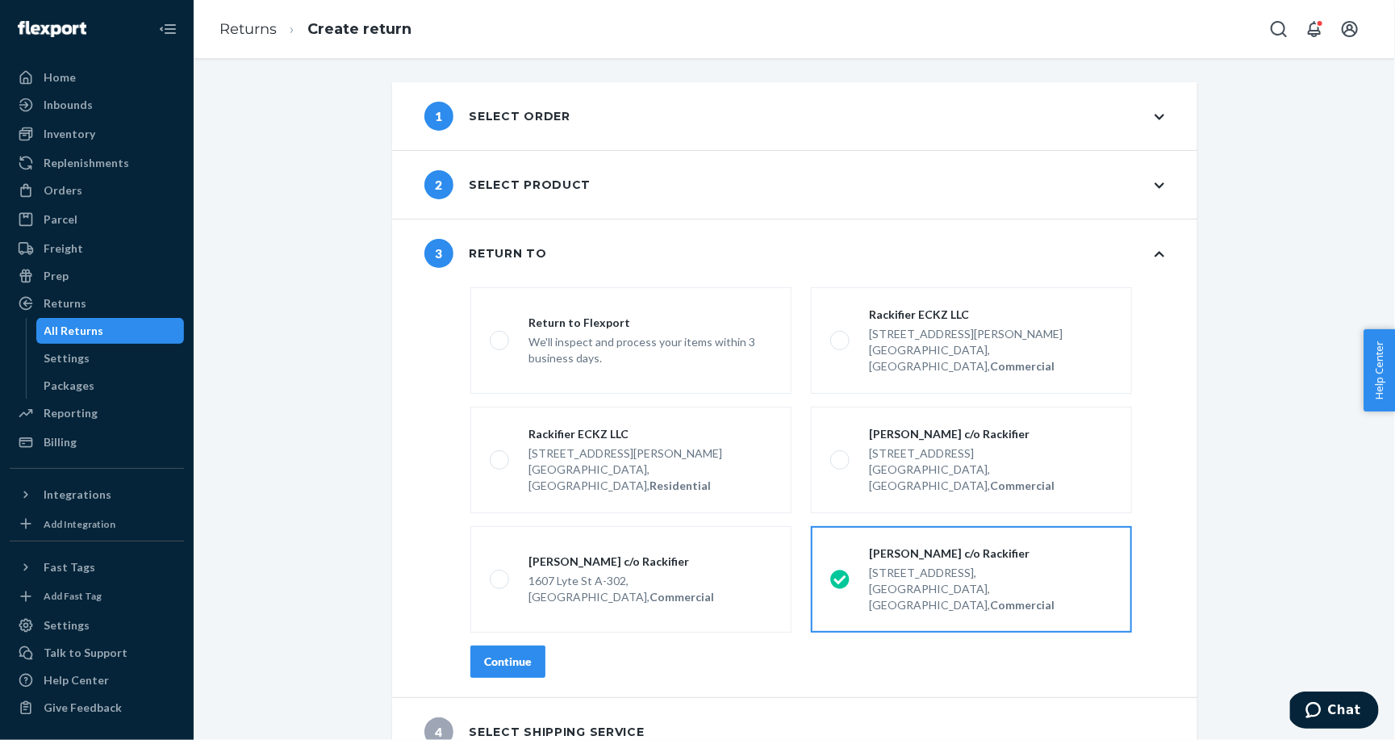
click at [511, 653] on div "Continue" at bounding box center [508, 661] width 48 height 16
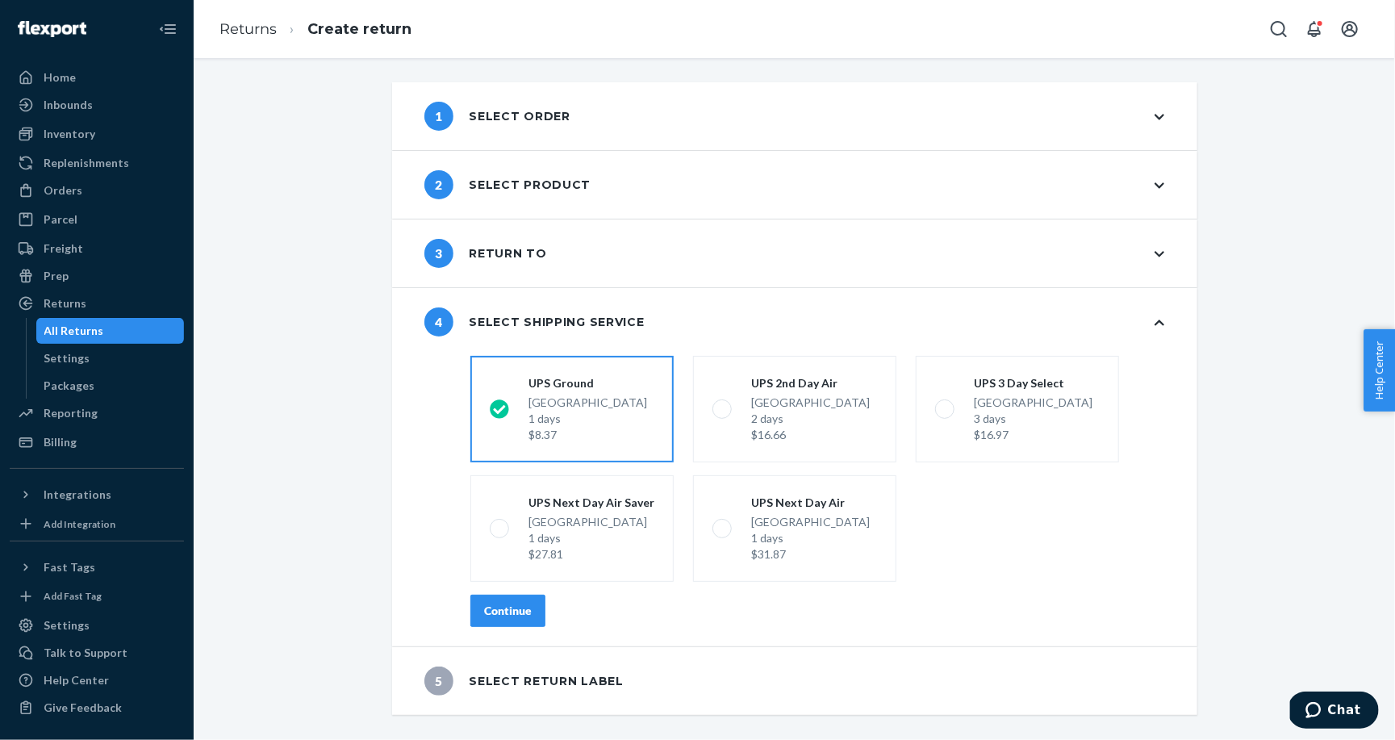
click at [515, 620] on button "Continue" at bounding box center [507, 610] width 75 height 32
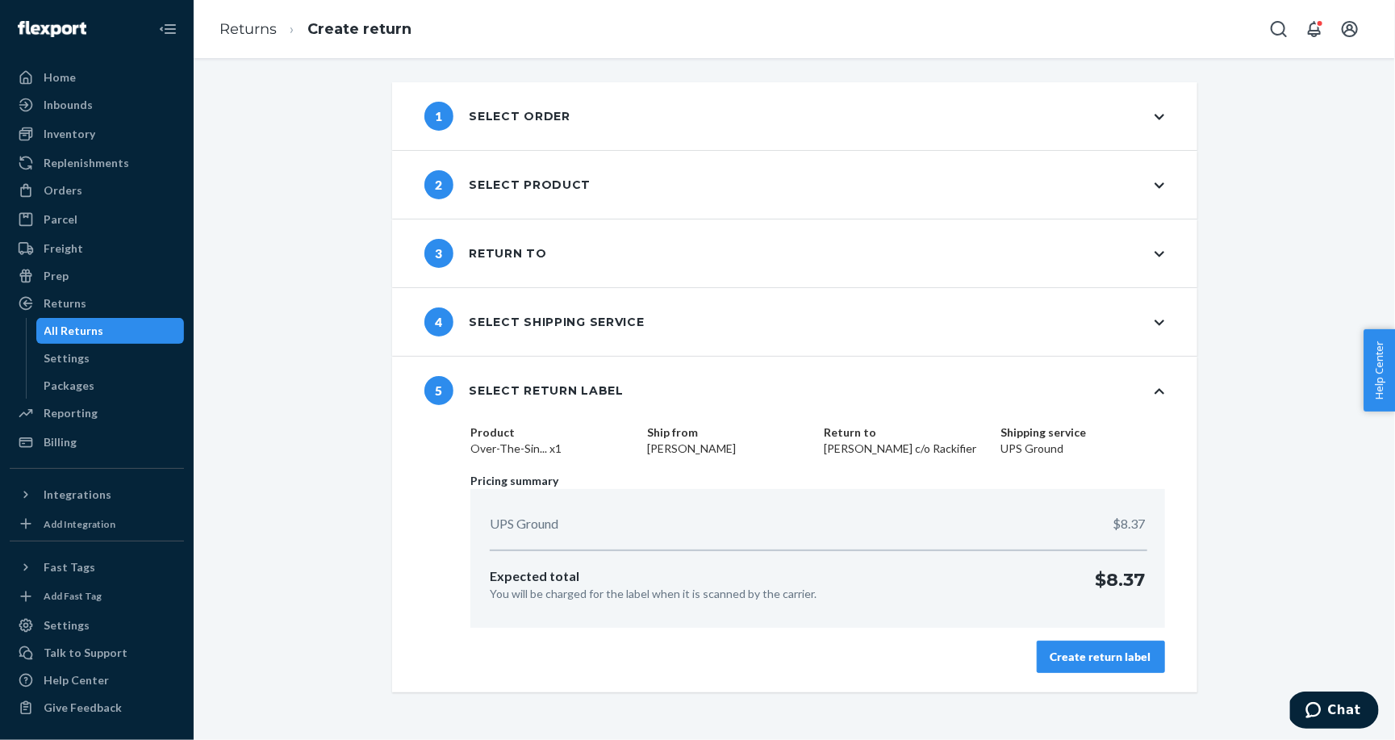
click at [1096, 653] on div "Create return label" at bounding box center [1100, 656] width 101 height 16
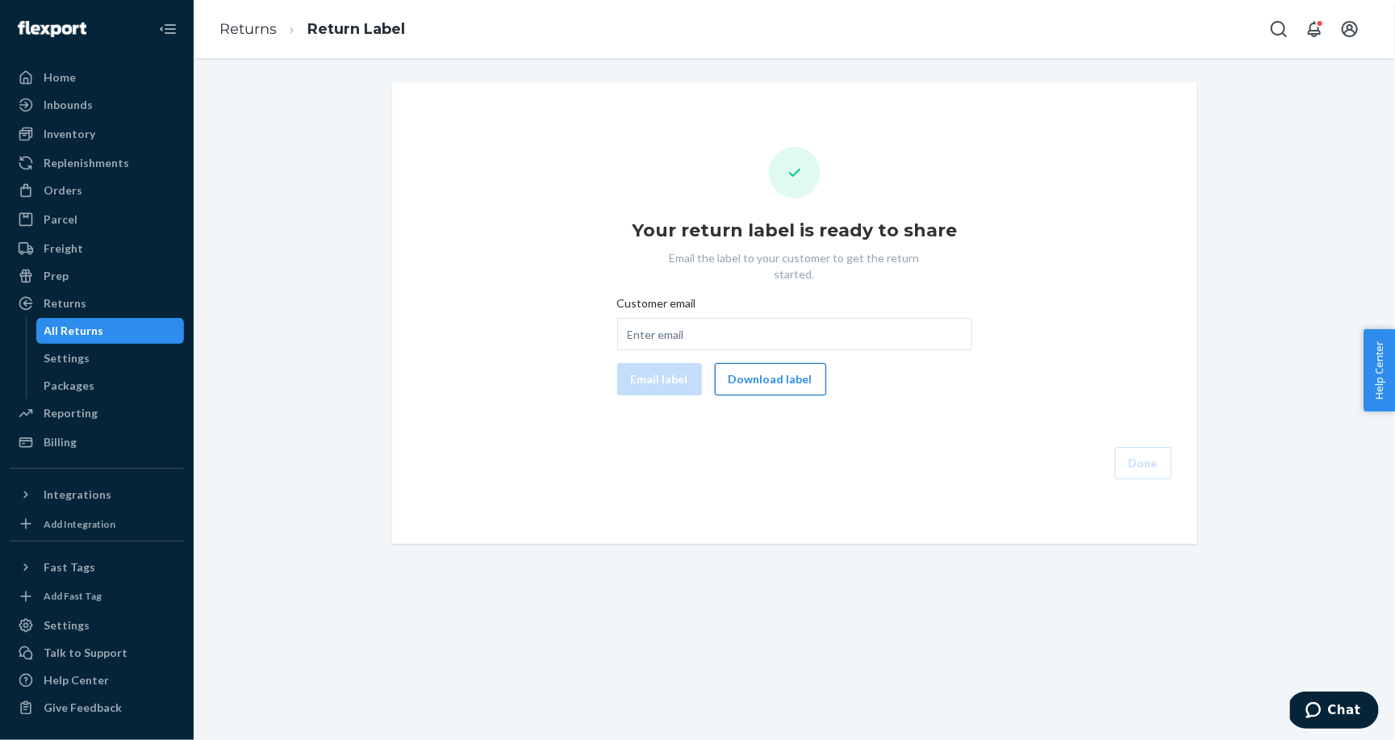
click at [778, 363] on button "Download label" at bounding box center [770, 379] width 111 height 32
